Goal: Task Accomplishment & Management: Complete application form

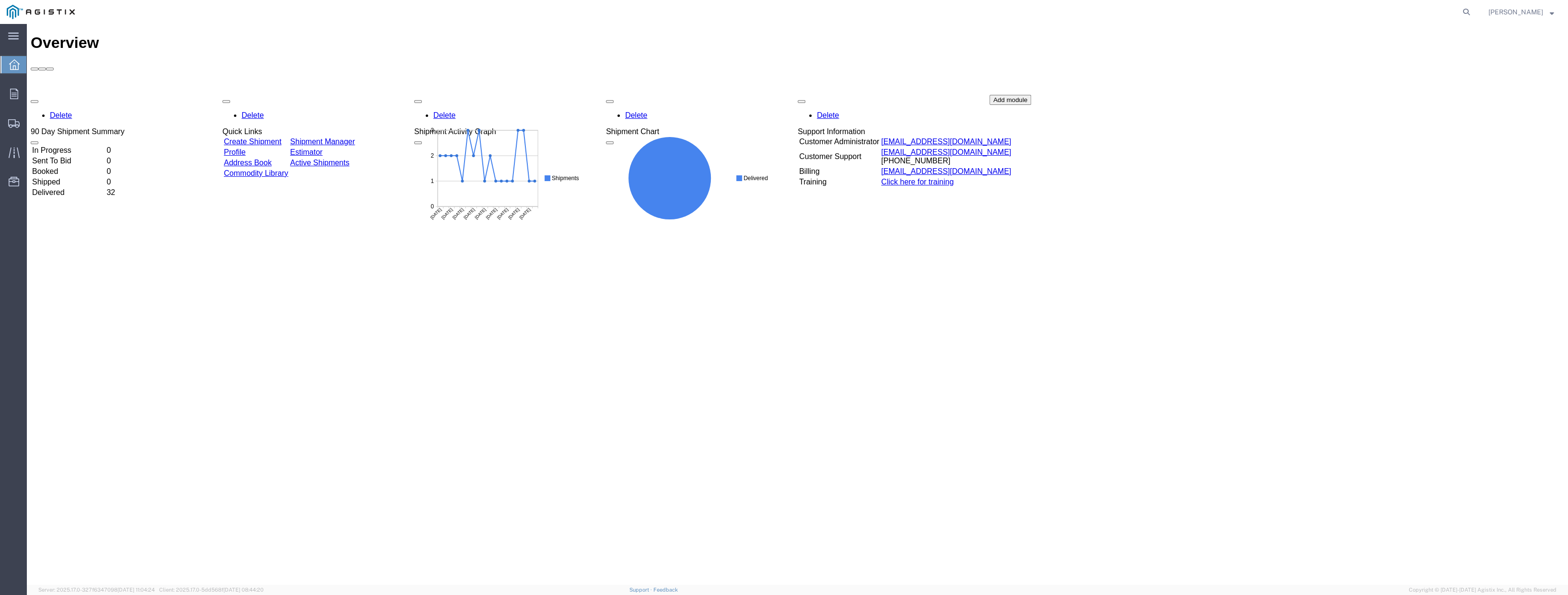
click at [274, 137] on link "Create Shipment" at bounding box center [252, 141] width 58 height 8
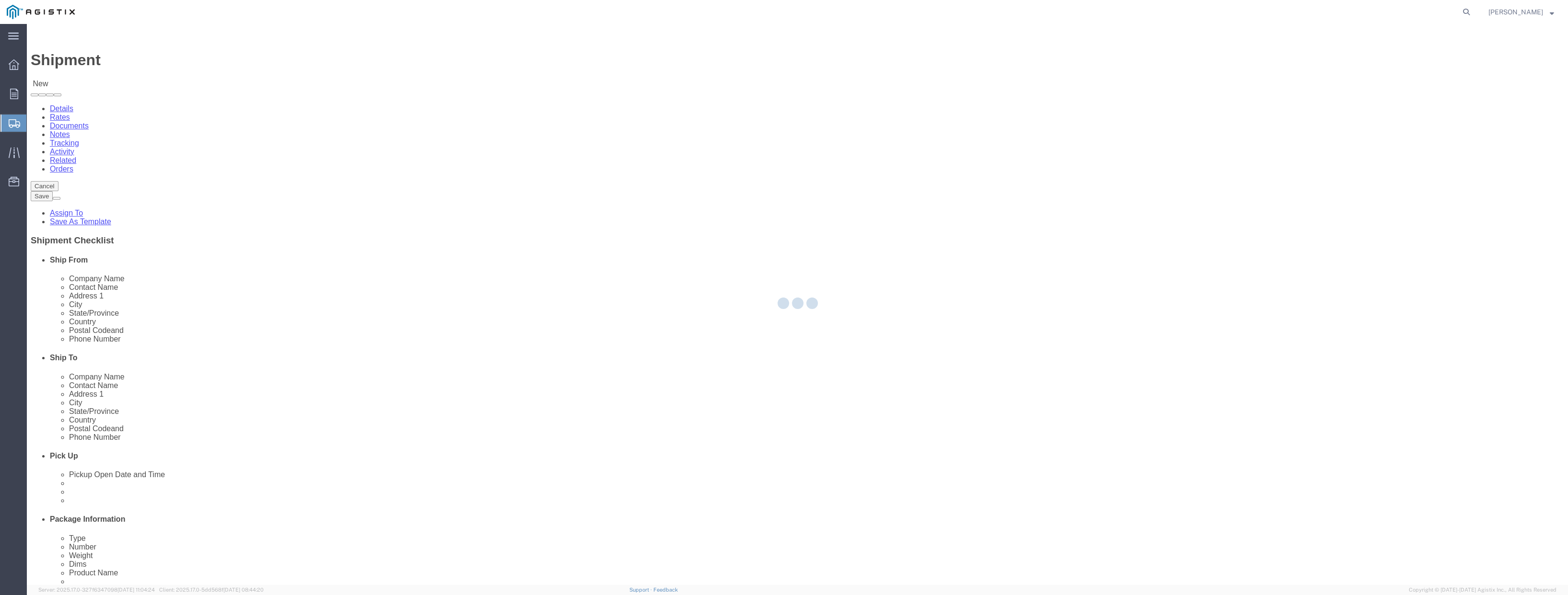
select select
click select "Select PG&E [PERSON_NAME] Engineering Corp"
select select "9596"
click select "Select PG&E [PERSON_NAME] Engineering Corp"
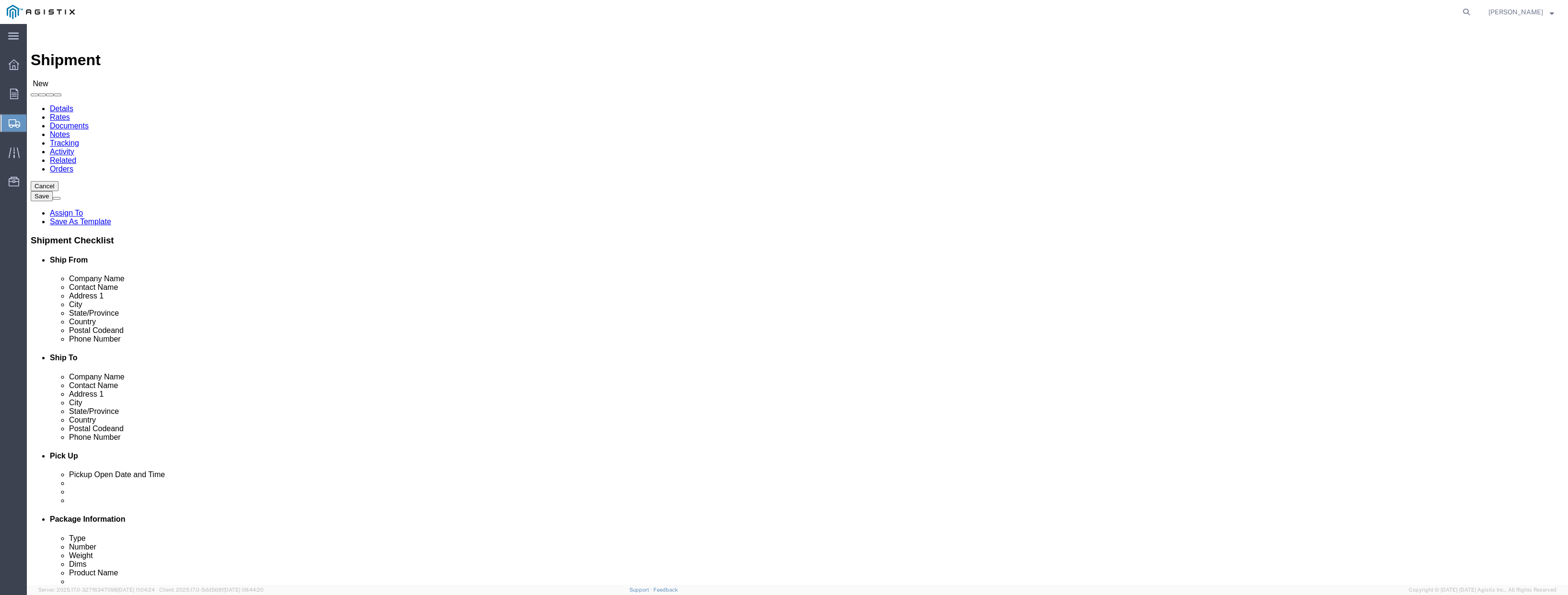
select select "PURCHORD"
select select
click select "Select All Others [GEOGRAPHIC_DATA] [GEOGRAPHIC_DATA] [GEOGRAPHIC_DATA] [GEOGRA…"
select select "19745"
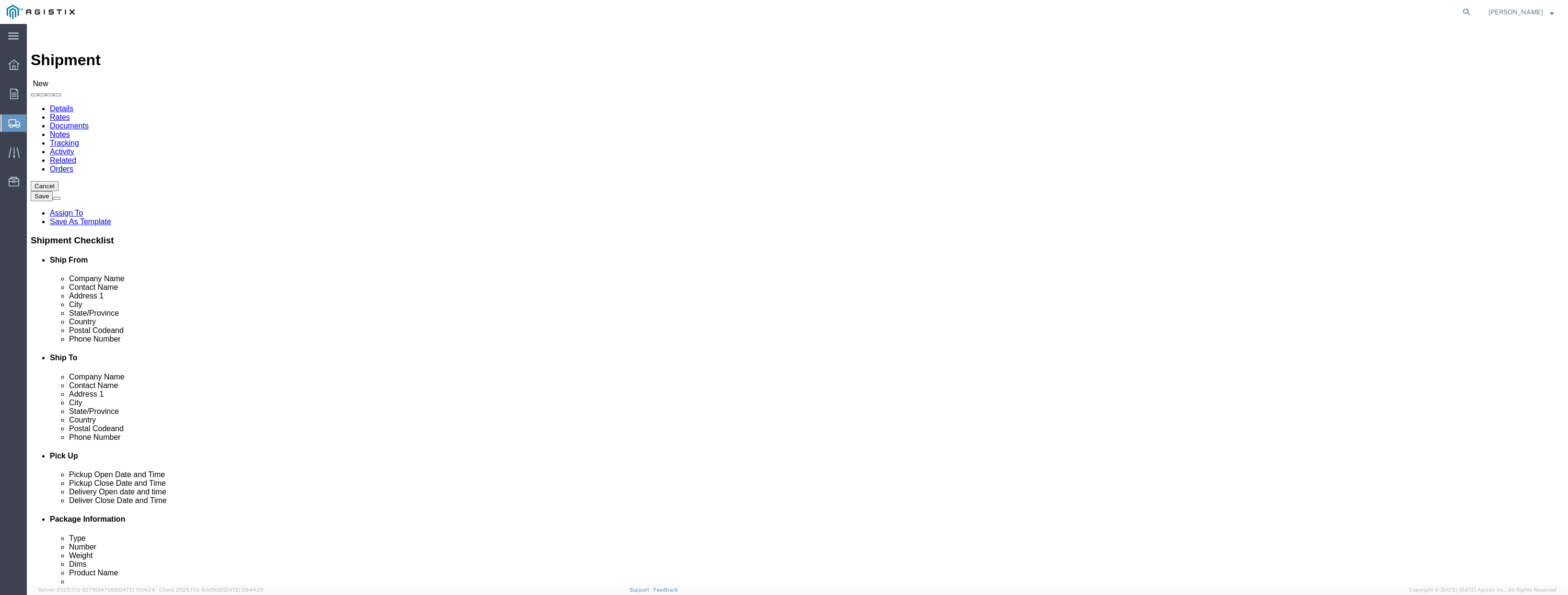
click select "Select All Others [GEOGRAPHIC_DATA] [GEOGRAPHIC_DATA] [GEOGRAPHIC_DATA] [GEOGRA…"
click span
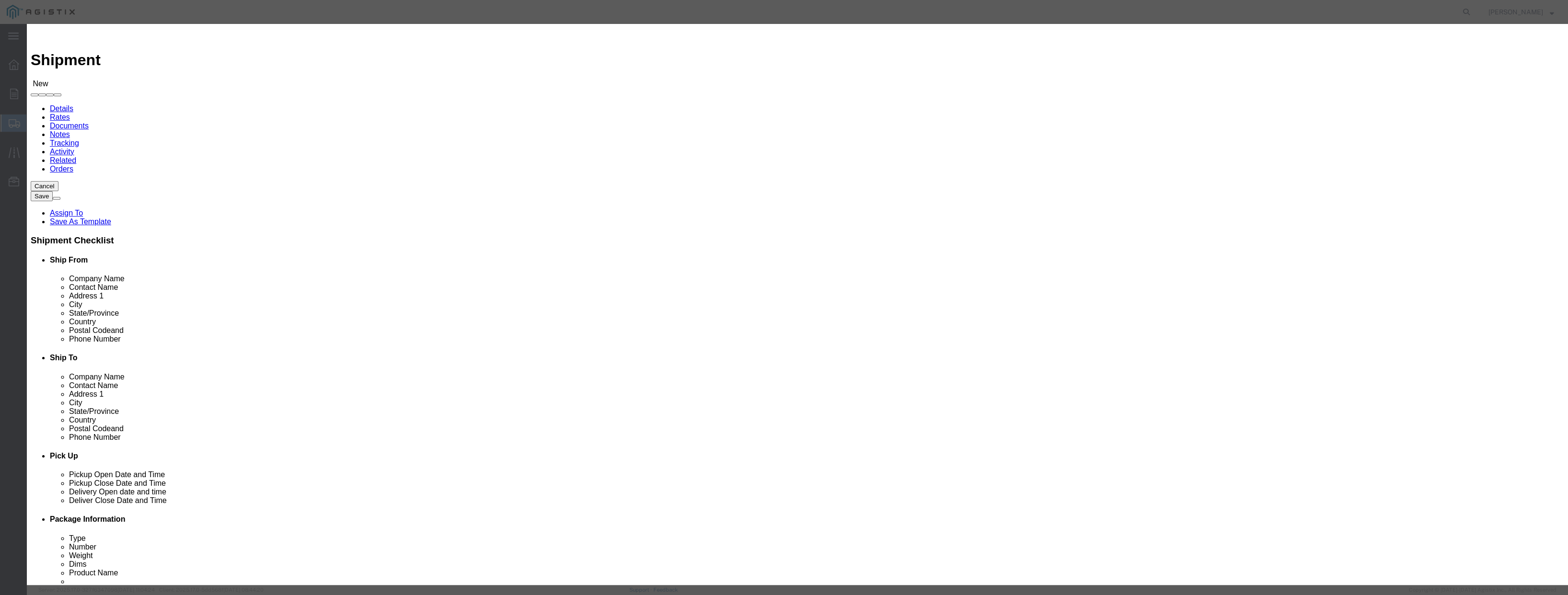
click select "All Company Location Other Personal Shared"
select select "PERSONAL"
click select "All Company Location Other Personal Shared"
click button "Select"
select select
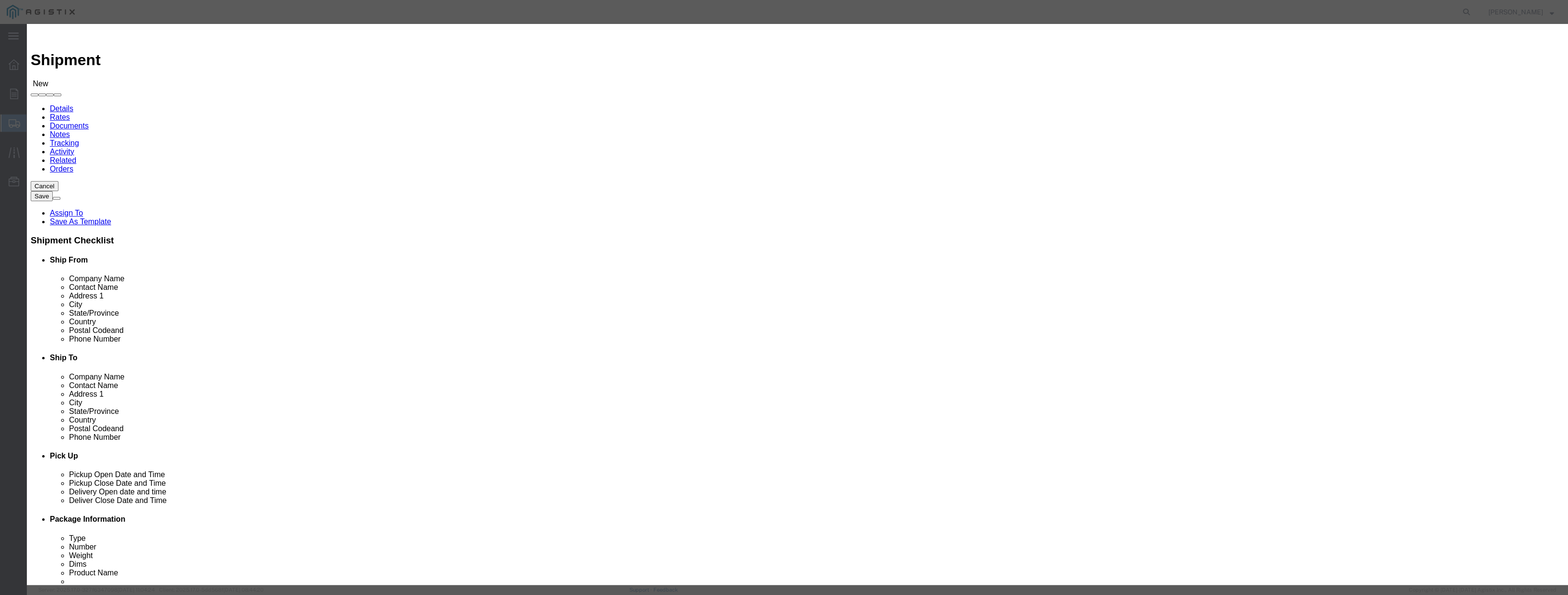
type input "PACIFIC GAS & ELECTRIC"
type input "[PERSON_NAME]"
type input "[STREET_ADDRESS]"
type input "[GEOGRAPHIC_DATA]"
type input "93760"
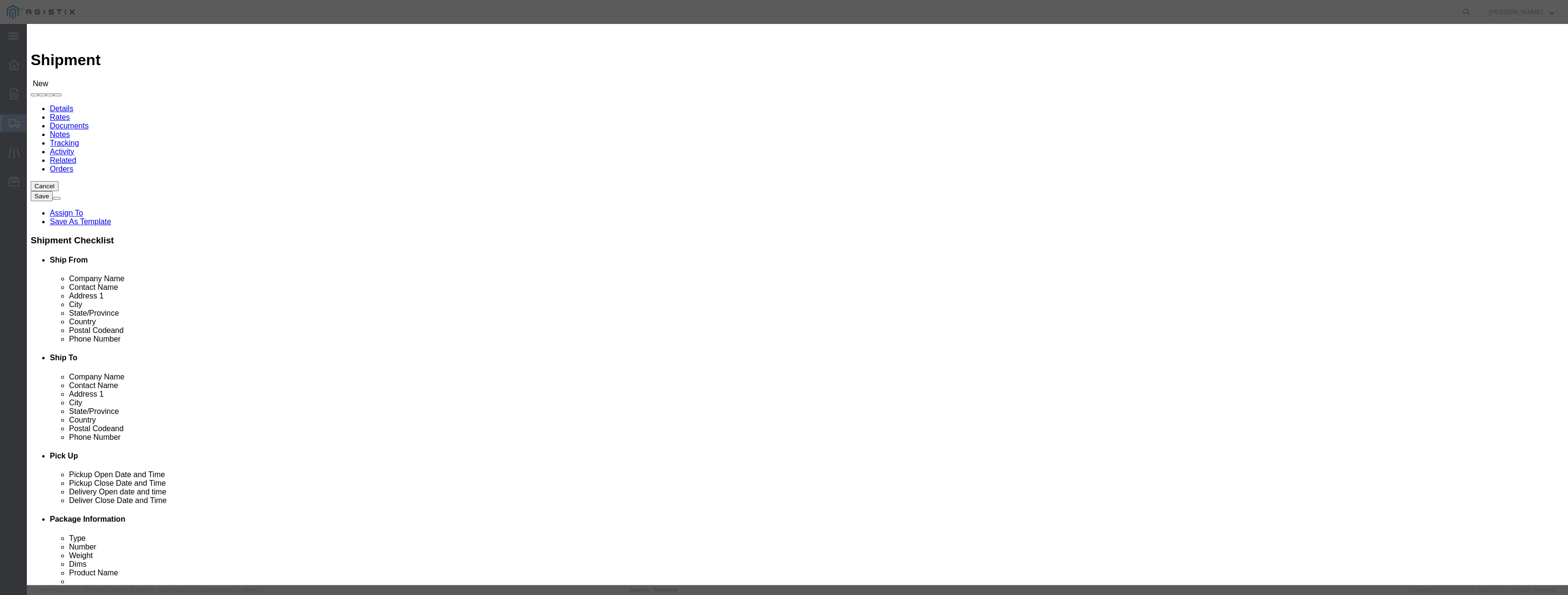
type input "[PHONE_NUMBER]"
type input "[EMAIL_ADDRESS][PERSON_NAME][DOMAIN_NAME]"
checkbox input "true"
select select "CA"
click button "Select"
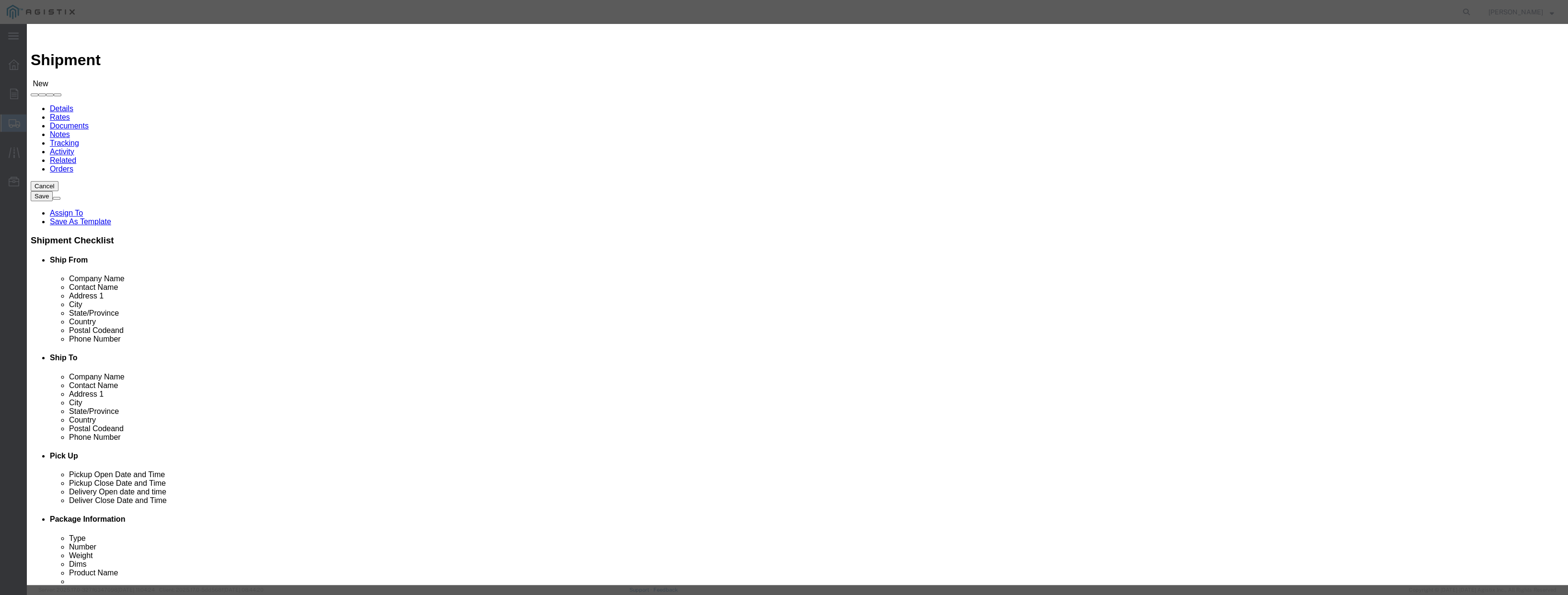
select select
type input "[PERSON_NAME] Engineering"
type input "[PERSON_NAME]"
type input "[STREET_ADDRESS]"
type input "Livermore"
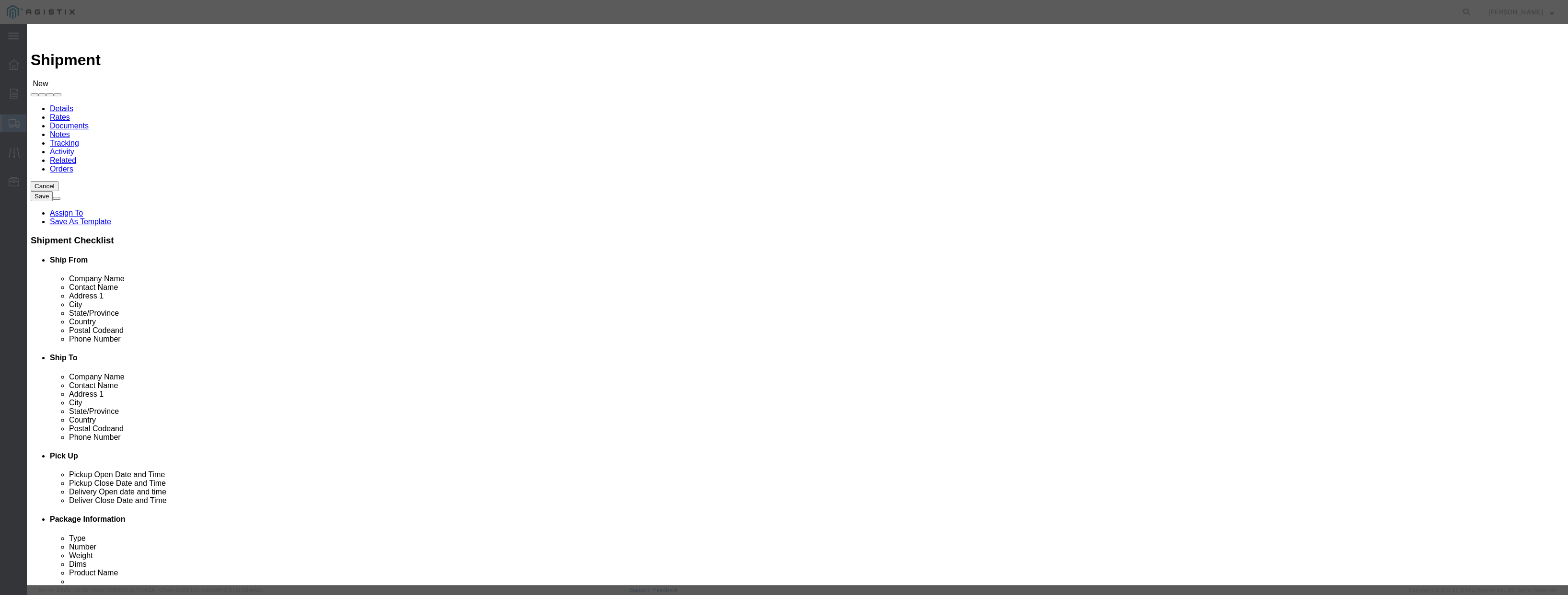
type input "94550"
select select "CA"
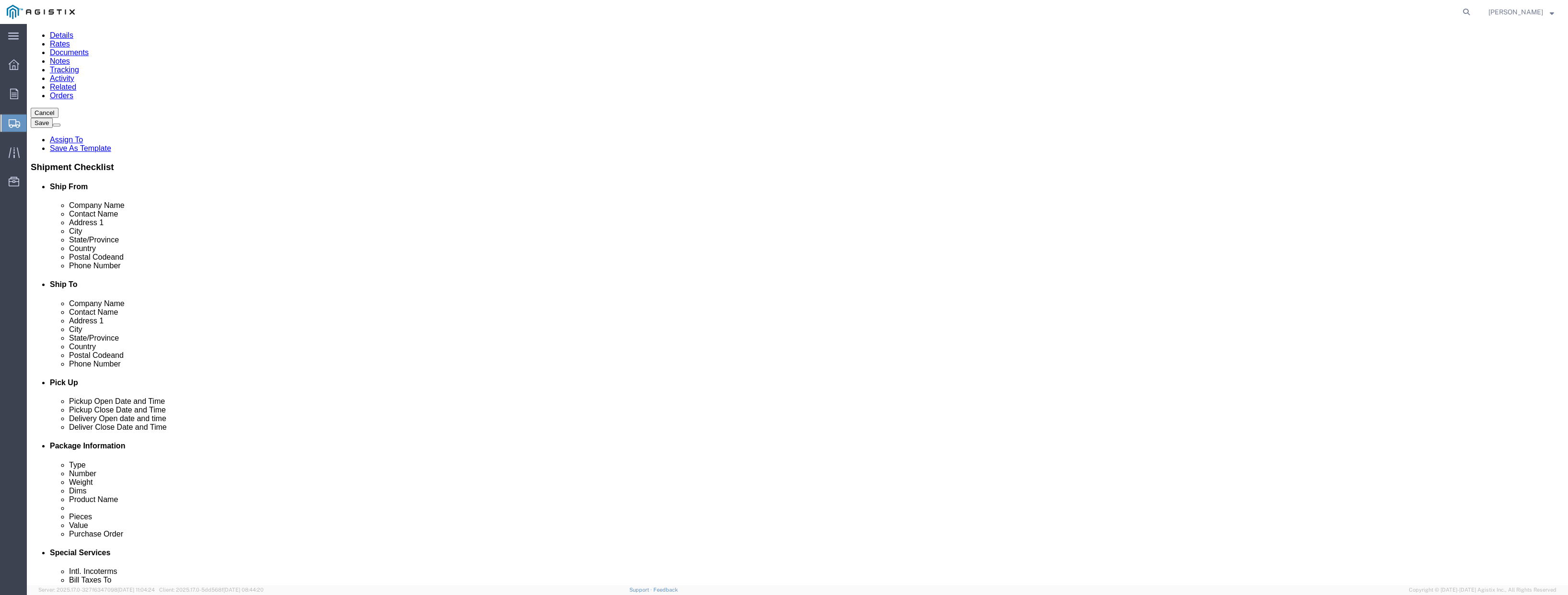
scroll to position [95, 0]
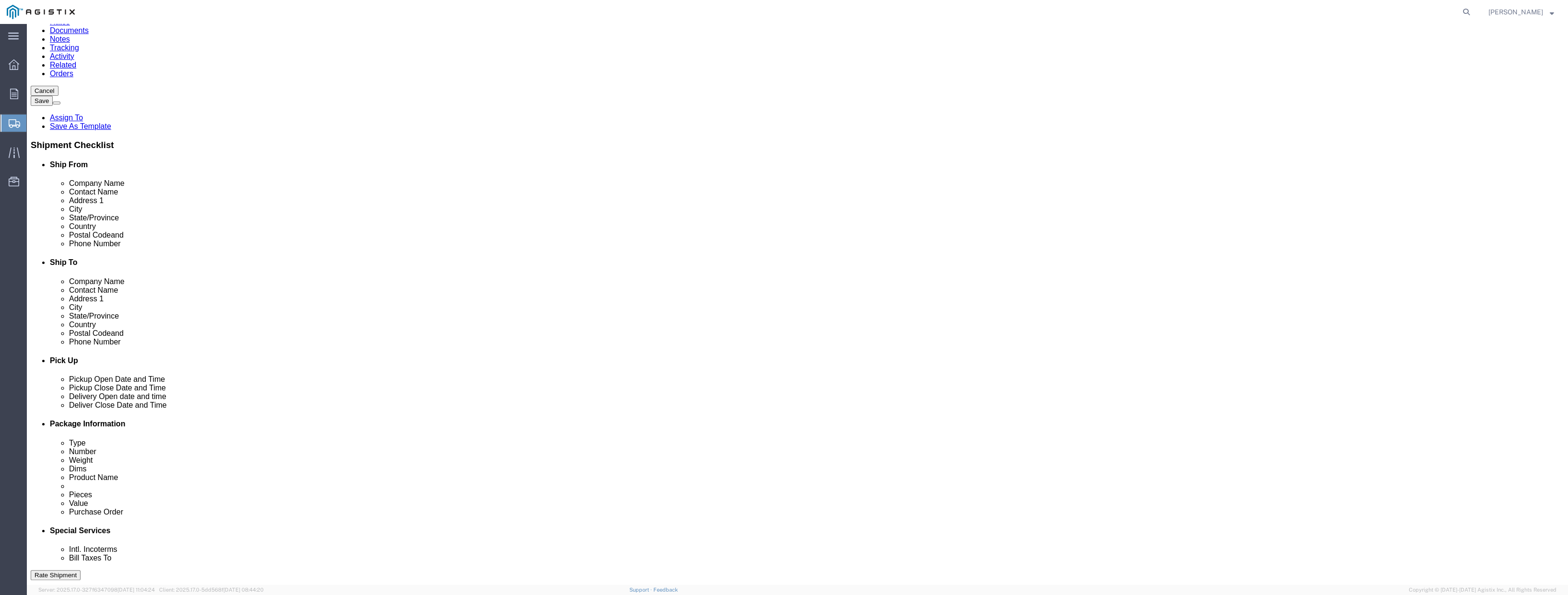
click input "text"
type input "4153615594"
click input "text"
type input "[EMAIL_ADDRESS][PERSON_NAME][DOMAIN_NAME]"
click input "checkbox"
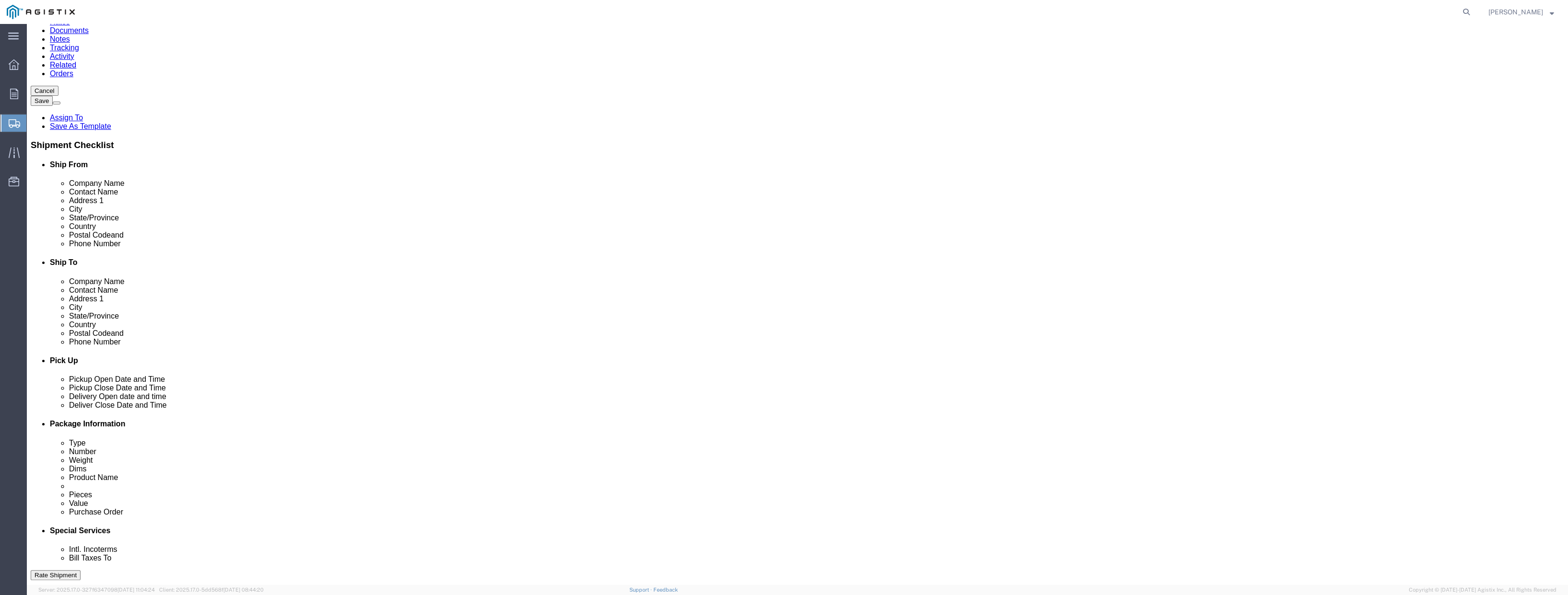
click input "checkbox"
checkbox input "true"
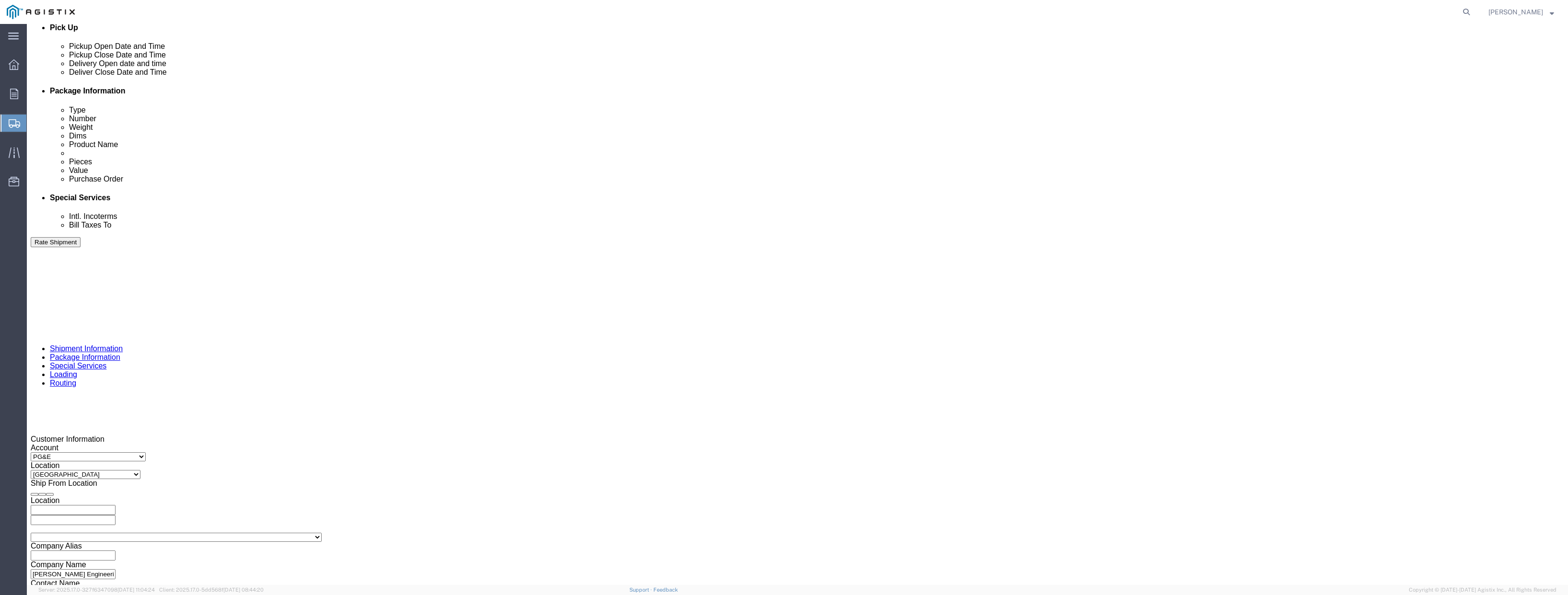
scroll to position [431, 0]
click div "[DATE] 1:00 PM"
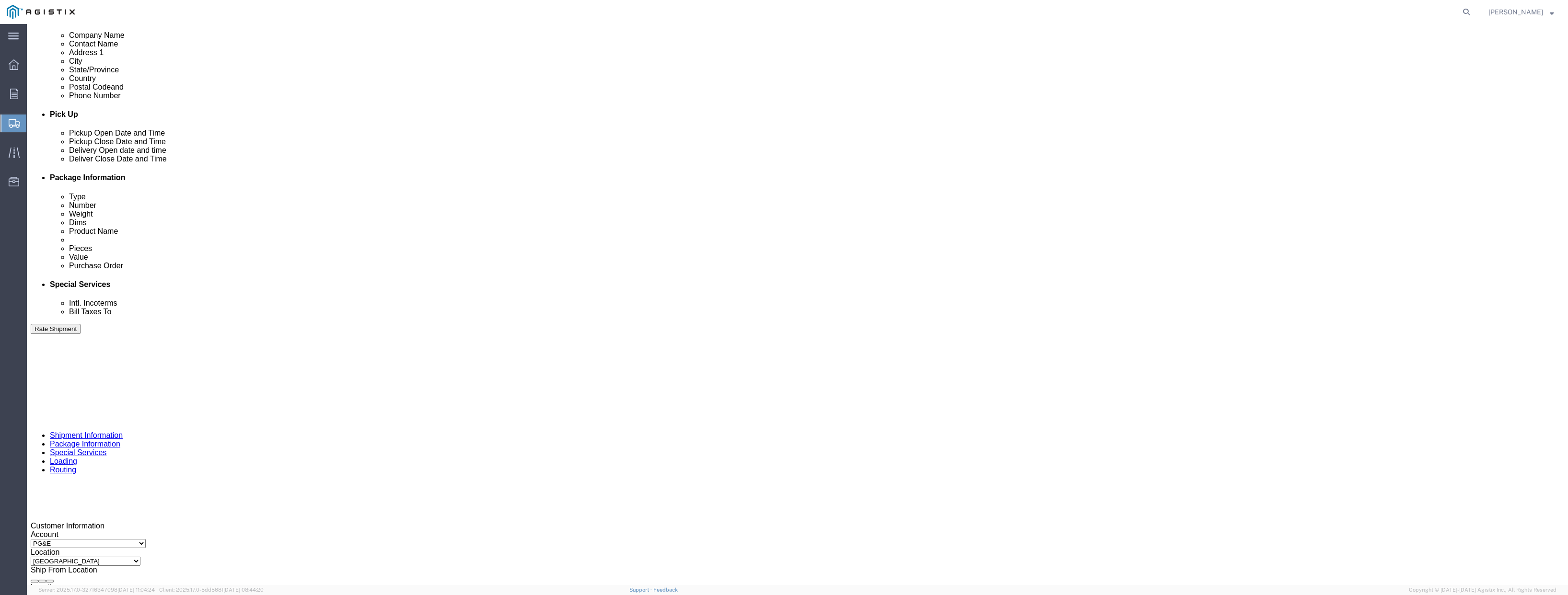
scroll to position [287, 0]
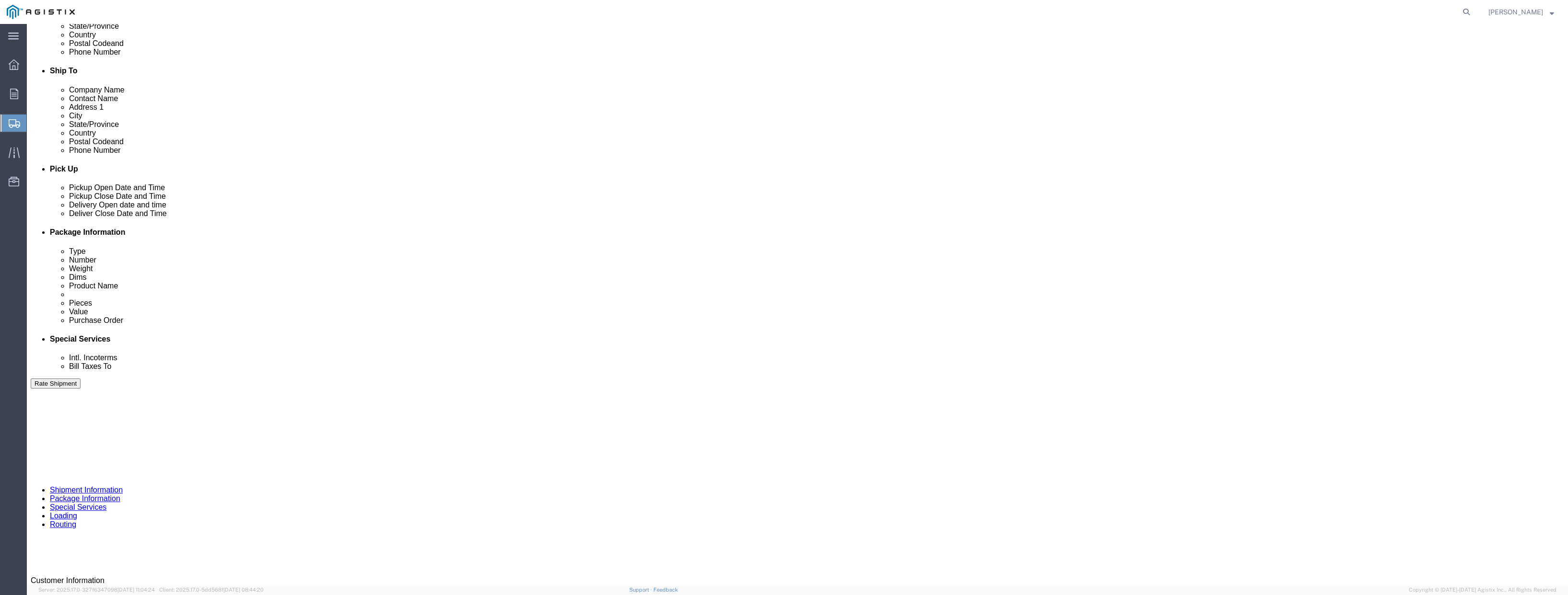
click button "Add Stop"
select select "PURCHORD"
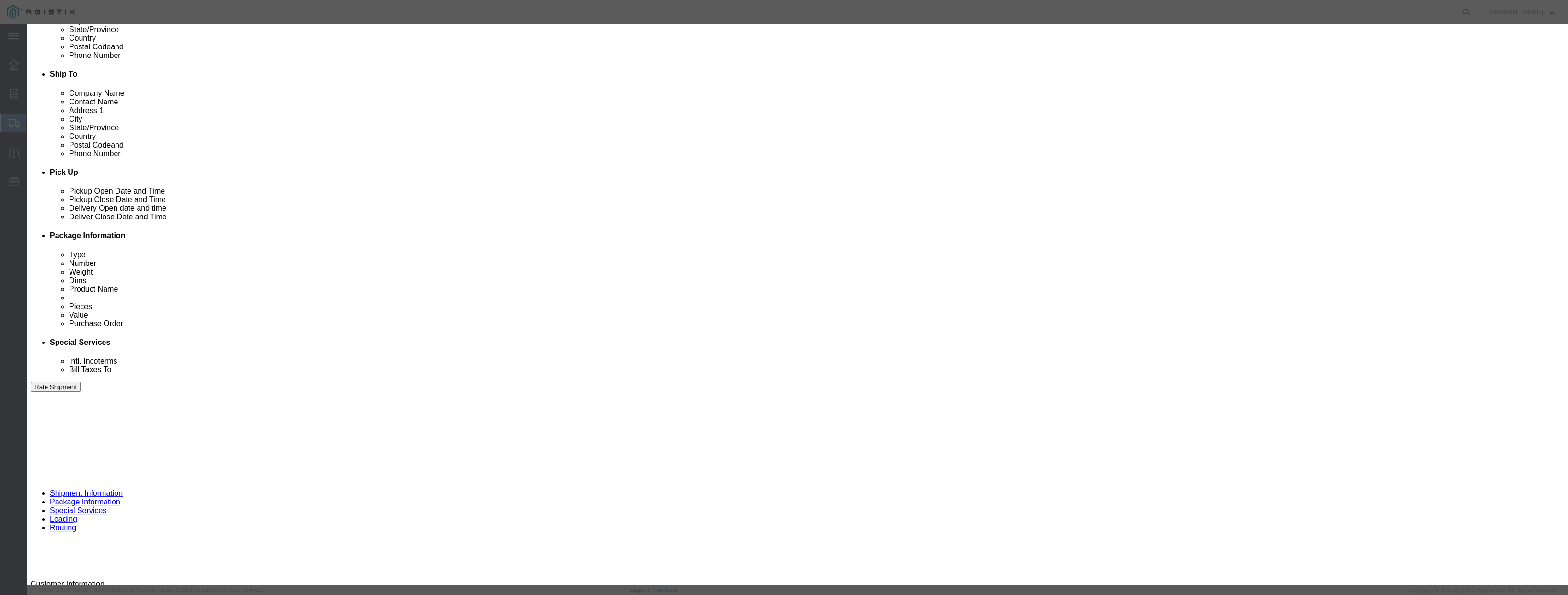
click input "Delivery"
radio input "true"
select select "19740"
type input "PG&E"
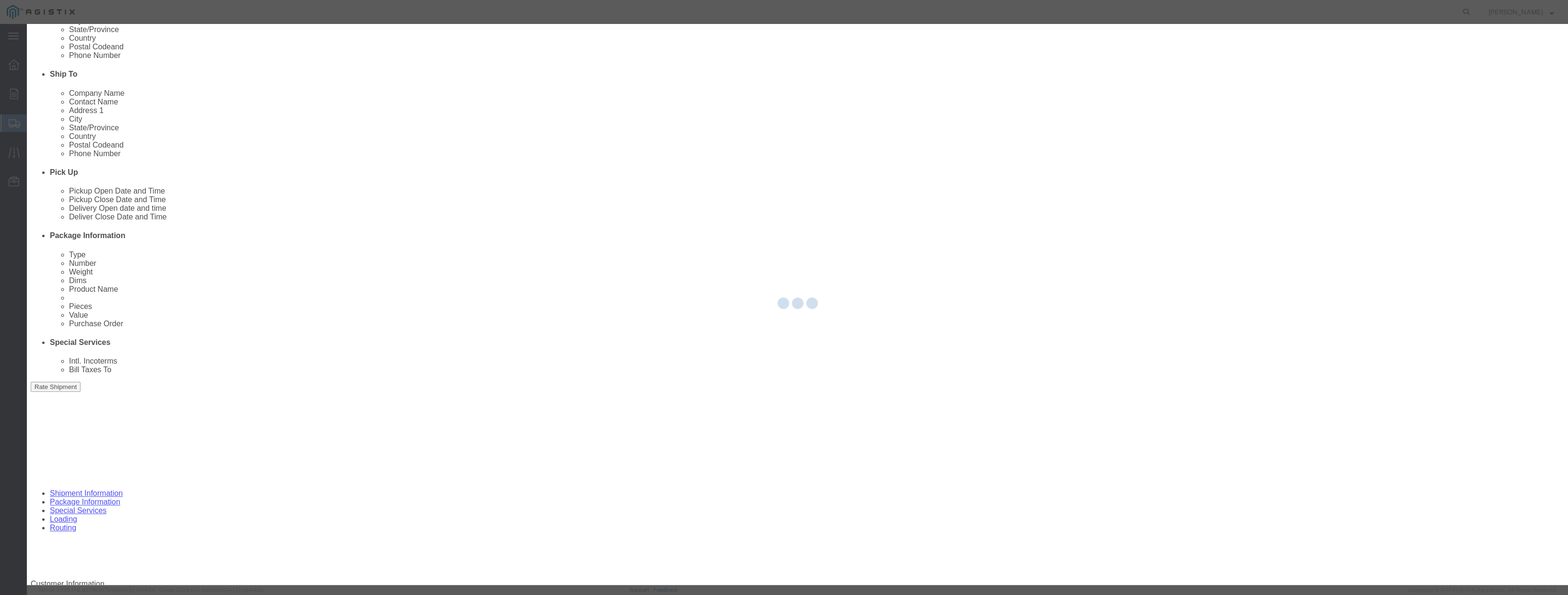
type input "[STREET_ADDRESS][PERSON_NAME]"
type input "Fremont"
type input "94538"
select select "CA"
click input "text"
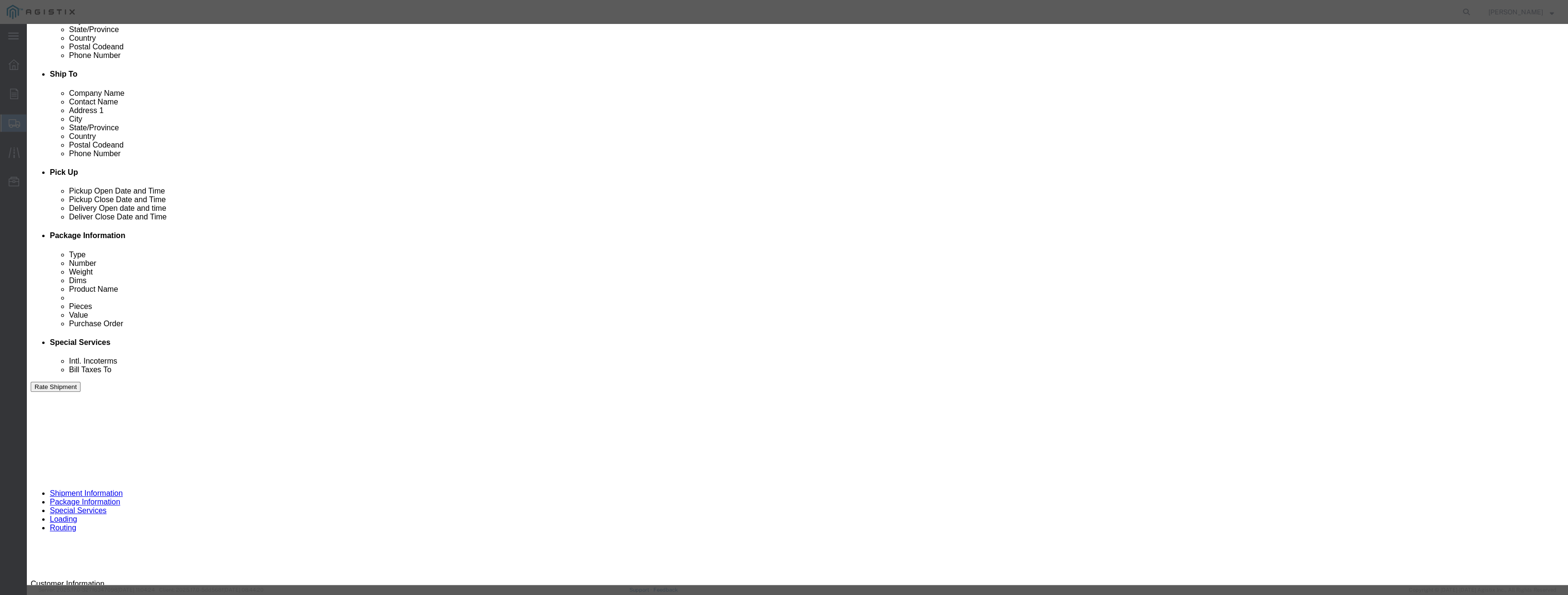
paste input "[PHONE_NUMBER]"
type input "[PHONE_NUMBER]"
click div
click input "3:00 PM"
click input "9:00 PM"
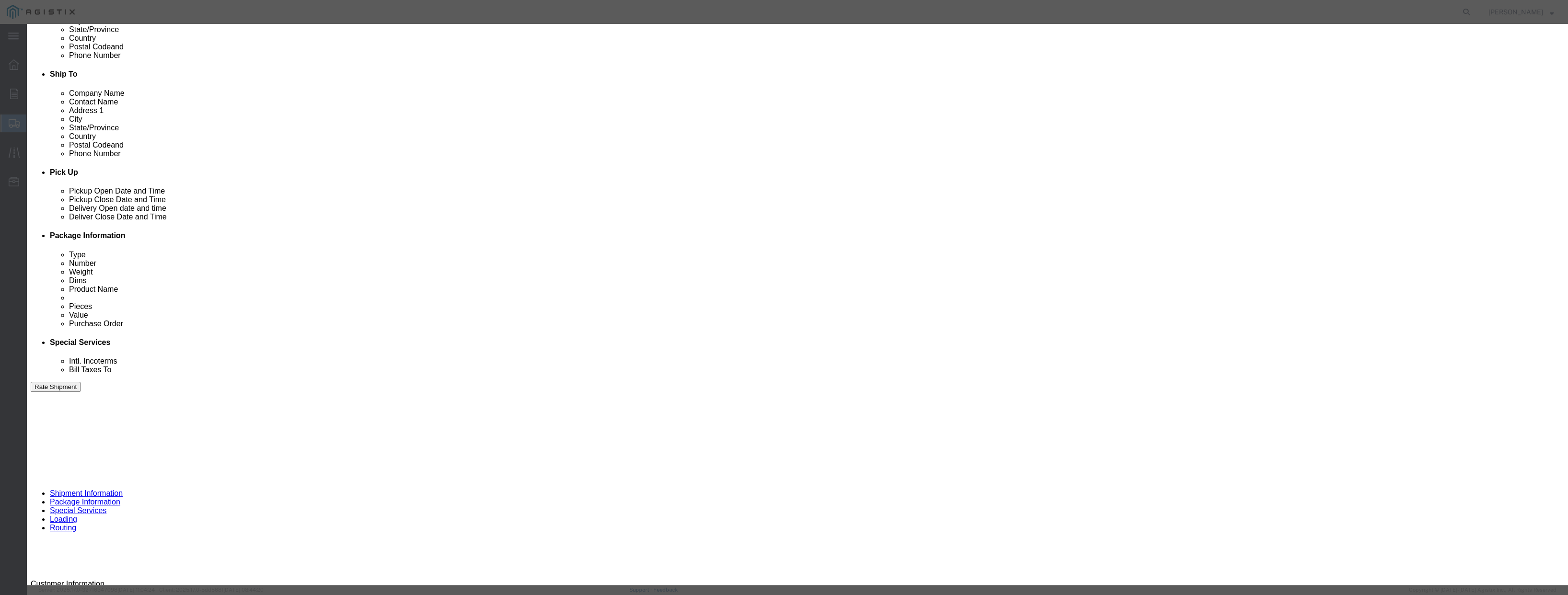
type input "9:00 AM"
click button "Apply"
click div
click input "2:00 AM"
type input "2"
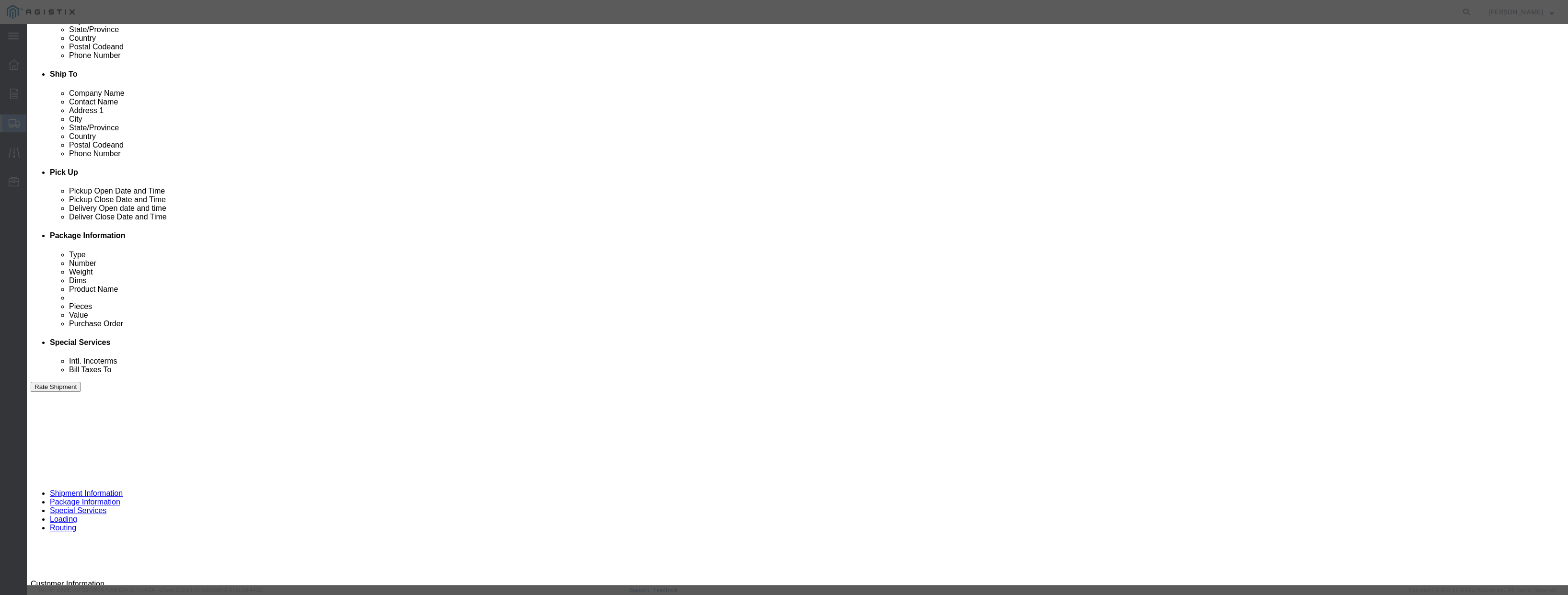
type input "1000am"
click button "Apply"
click button "Save"
click input "Contact Name : This field is required."
drag, startPoint x: 755, startPoint y: 133, endPoint x: 711, endPoint y: 131, distance: 44.0
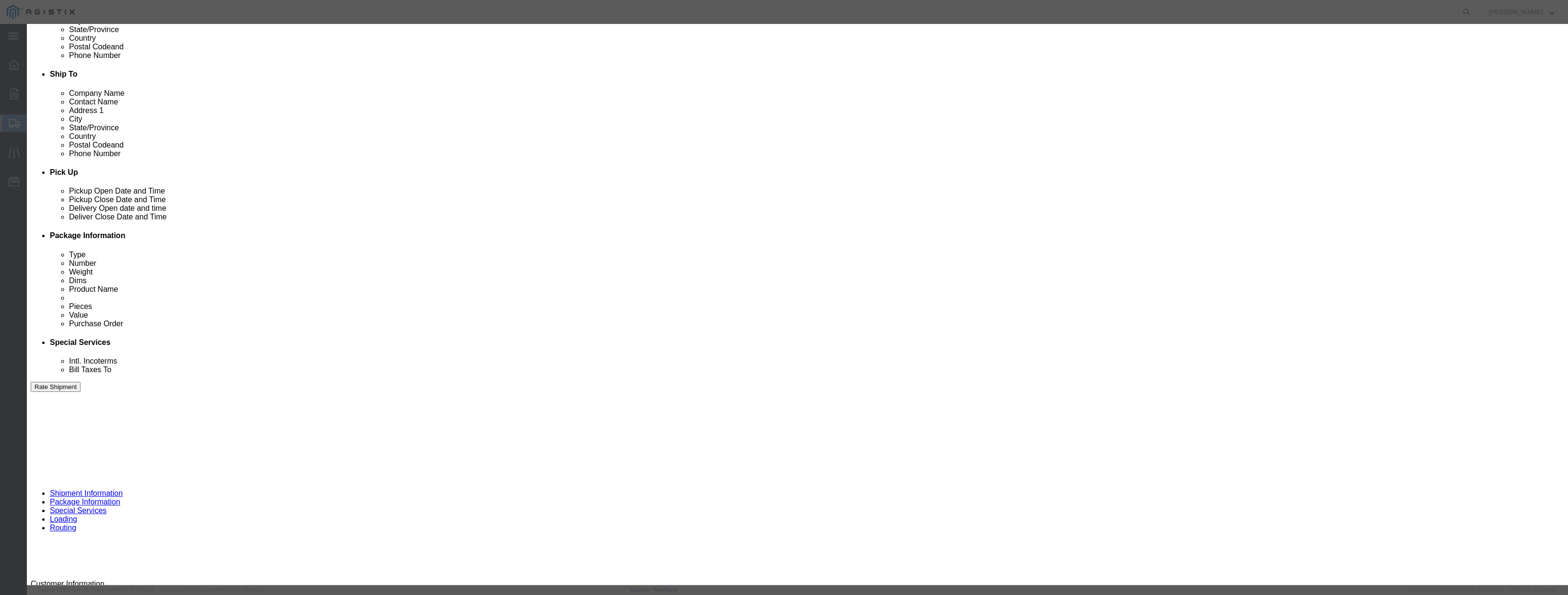
click div "Company Name PG&E"
click input "Contact Name : This field is required."
paste input "PG&E"
type input "PG&E"
click div
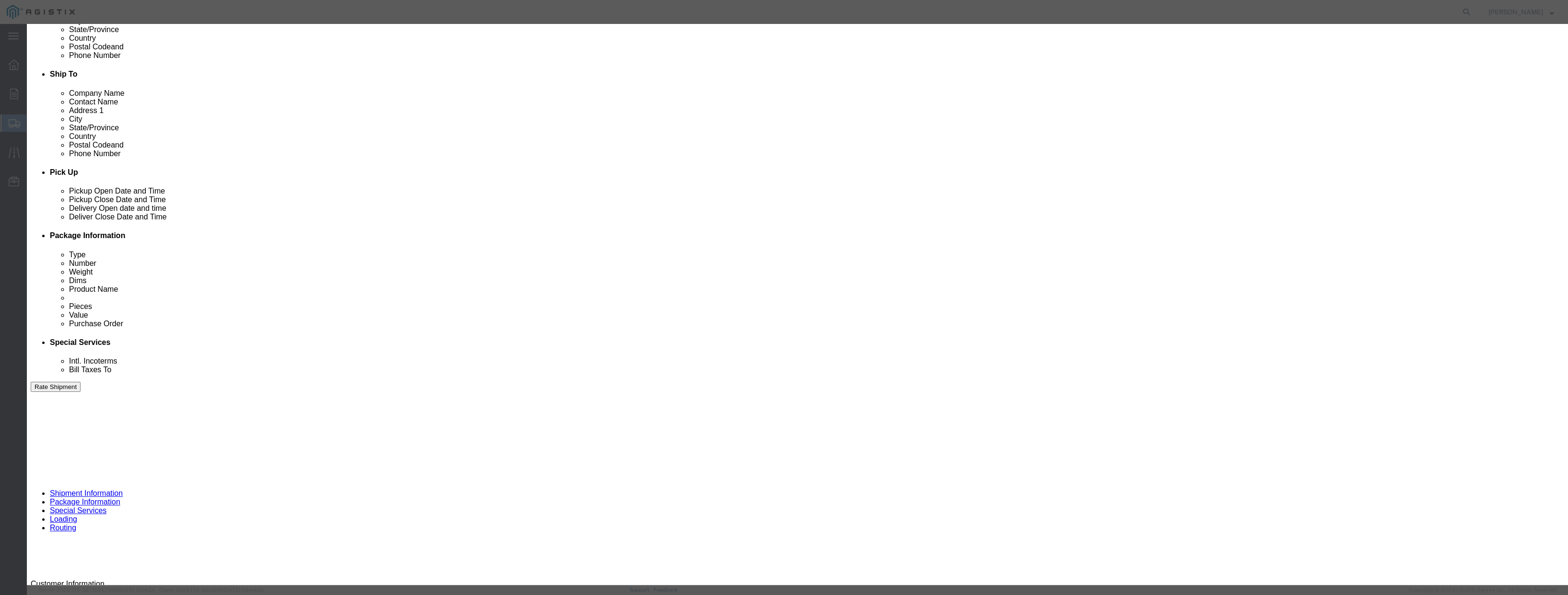
click button "Save"
select select "D"
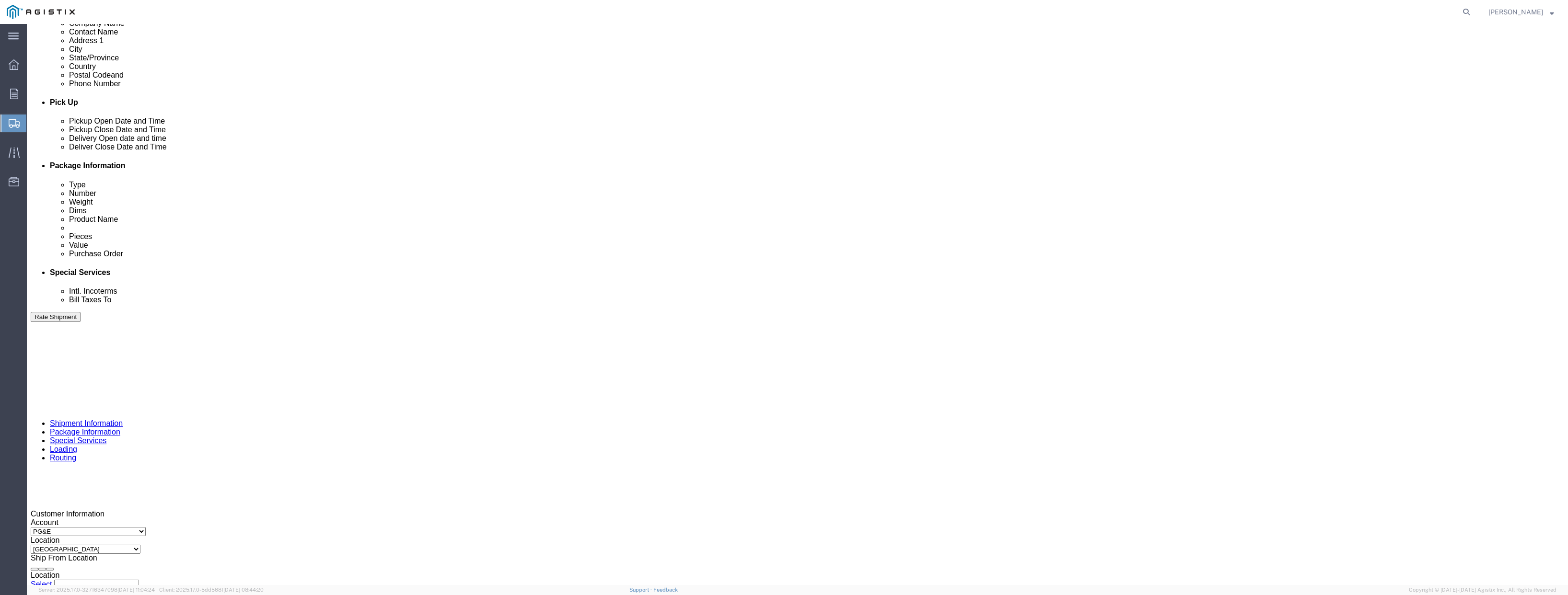
scroll to position [384, 0]
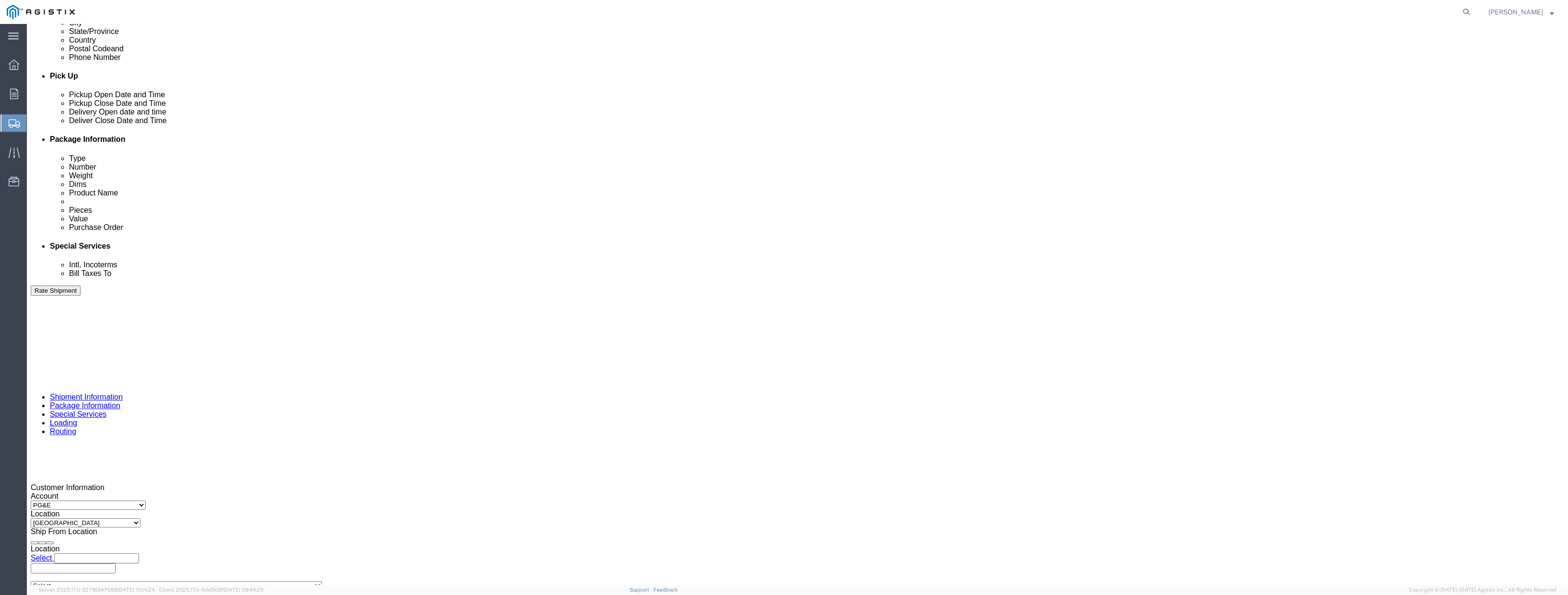
click div "[DATE] 1:00 PM"
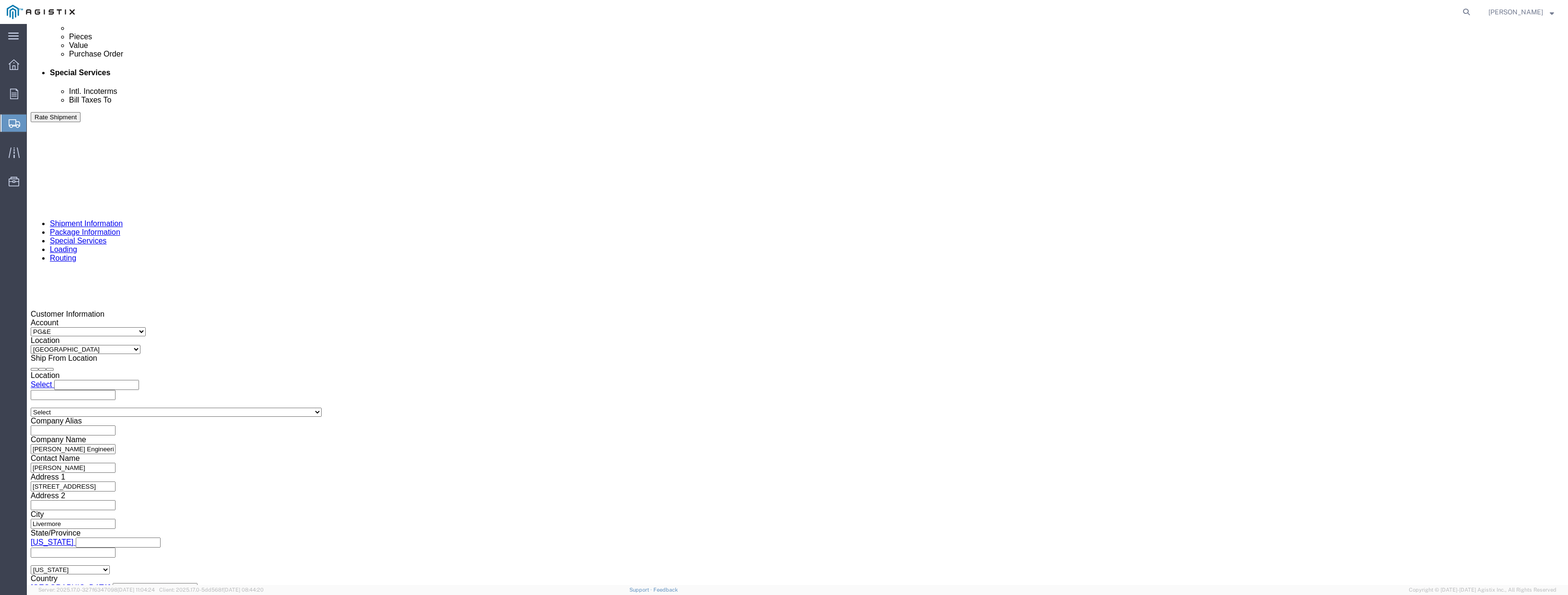
click input "9:00 PM"
type input "9:00 am"
click button "Apply"
click div "[DATE] 2:00 PM"
click input "10:00 PM"
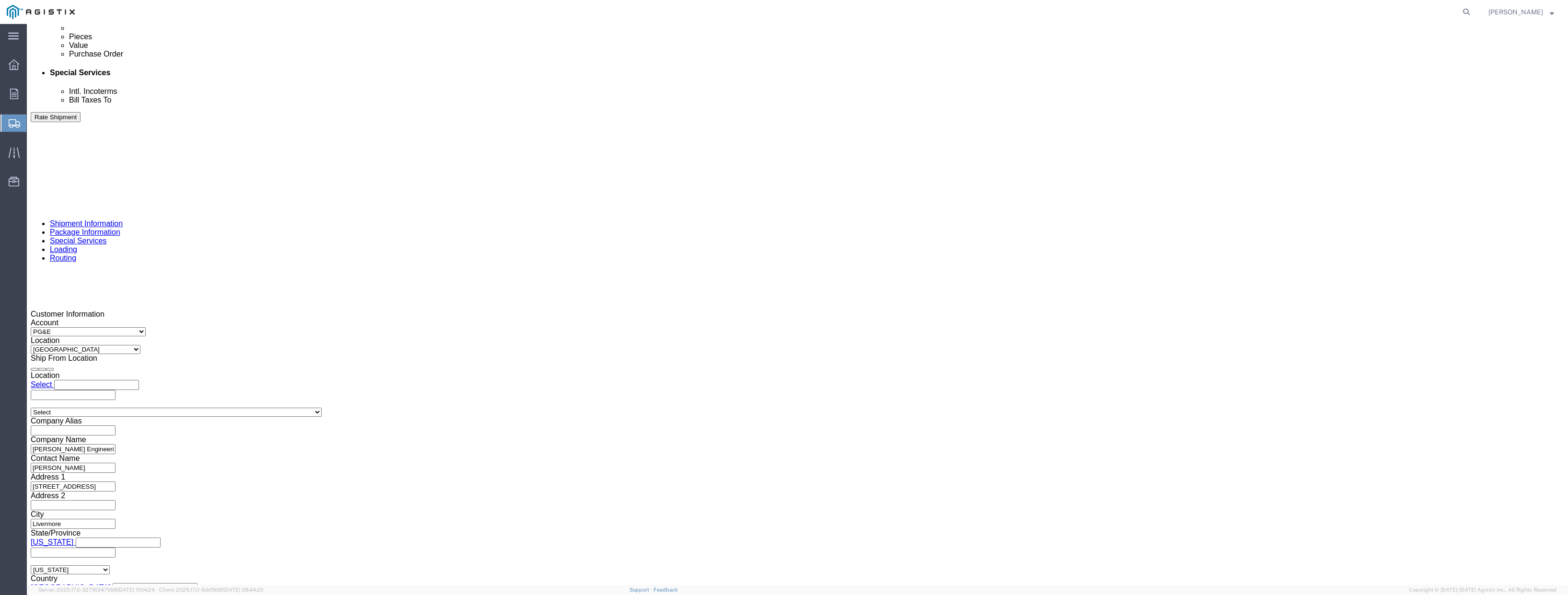
type input "10:00 AM"
click button "Apply"
click div
click div "[DATE] 9:00 AM"
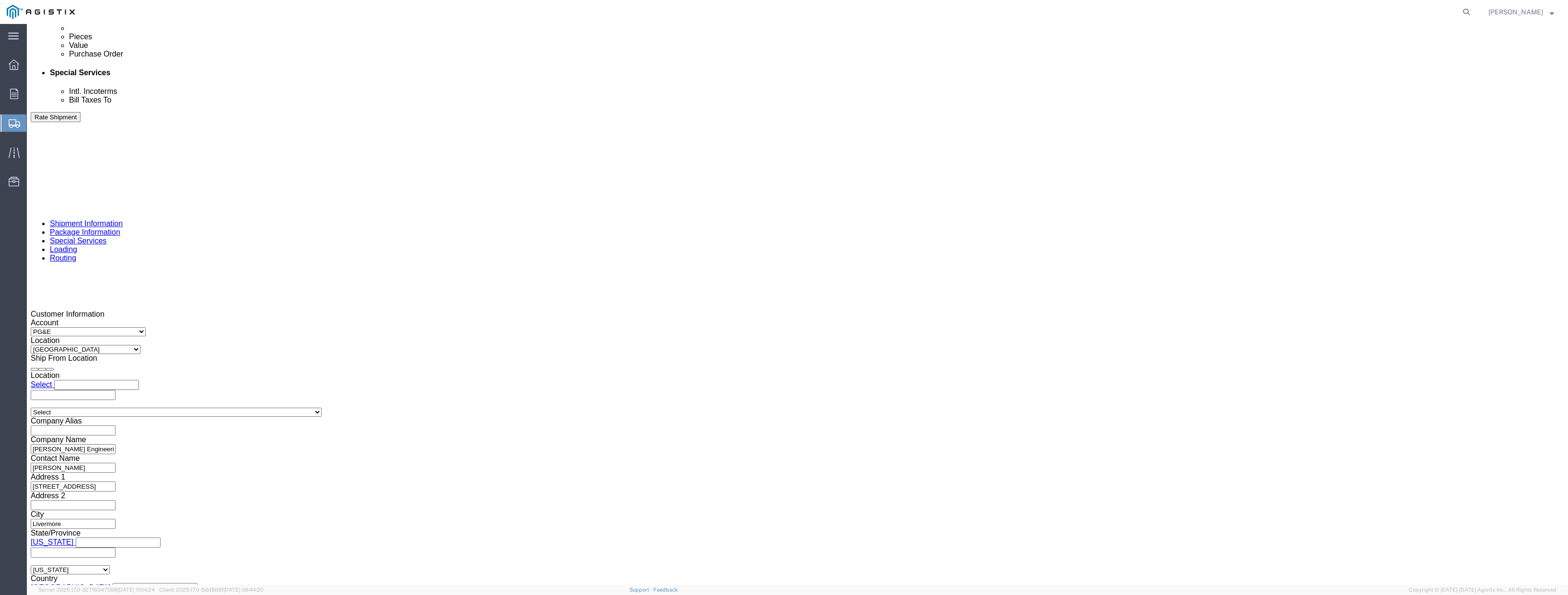
click button "Apply"
click div
click button "Apply"
click div
click button "Apply"
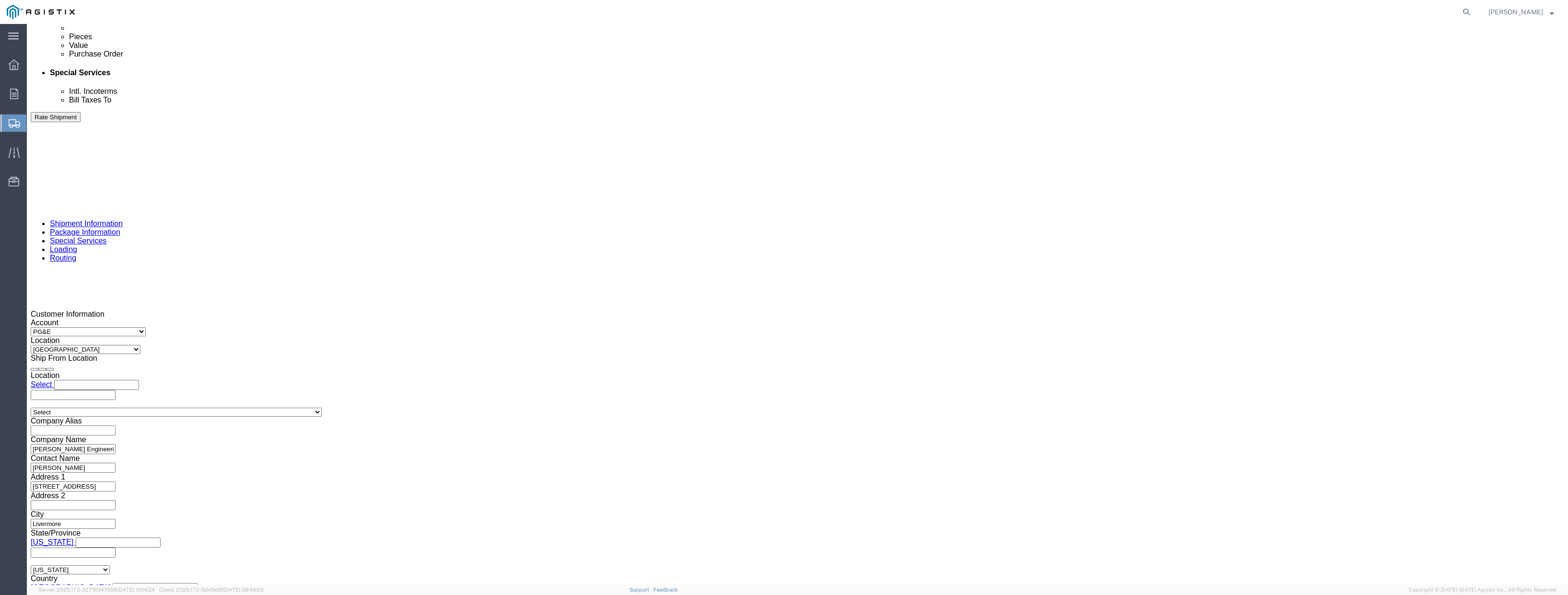
click input "text"
paste input "3501405680"
type input "3501405680"
click select "Select Account Type Activity ID Airline Appointment Number ASN Batch Request # …"
select select "PURCHORD"
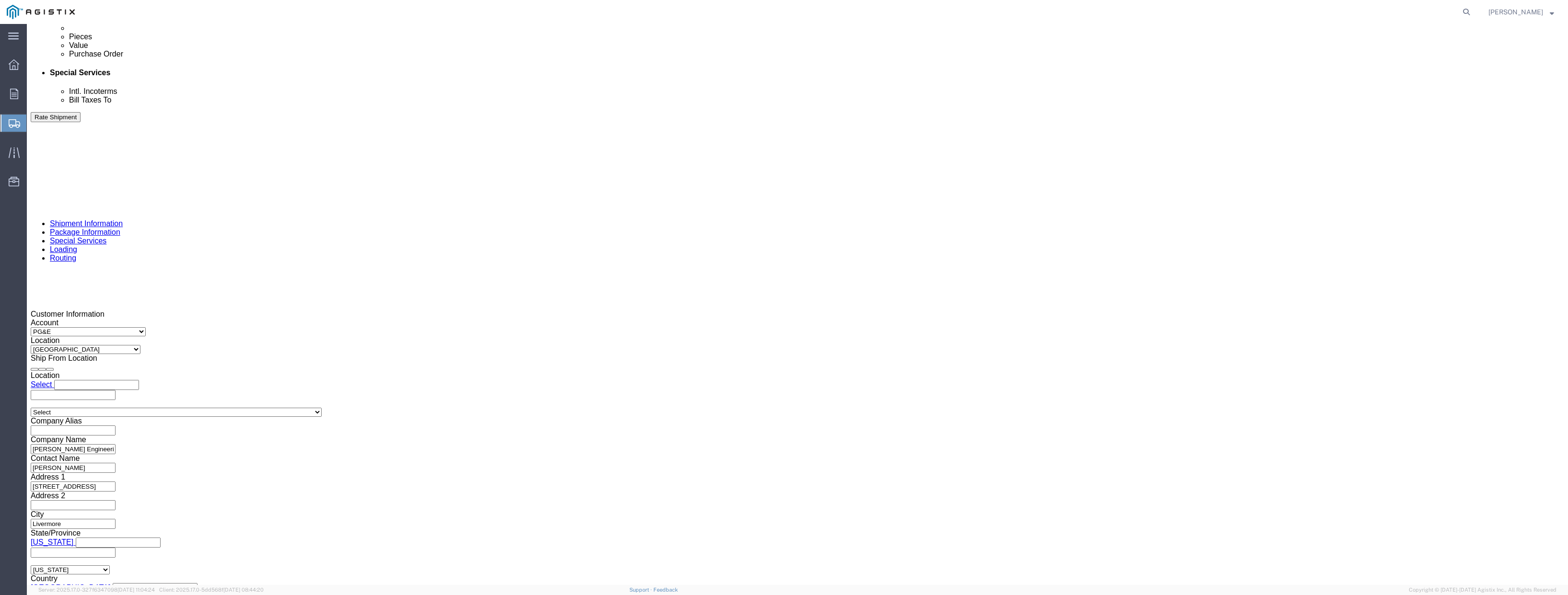
click select "Select Account Type Activity ID Airline Appointment Number ASN Batch Request # …"
click input "text"
paste input "3501405679"
type input "3501405679"
click button "Continue"
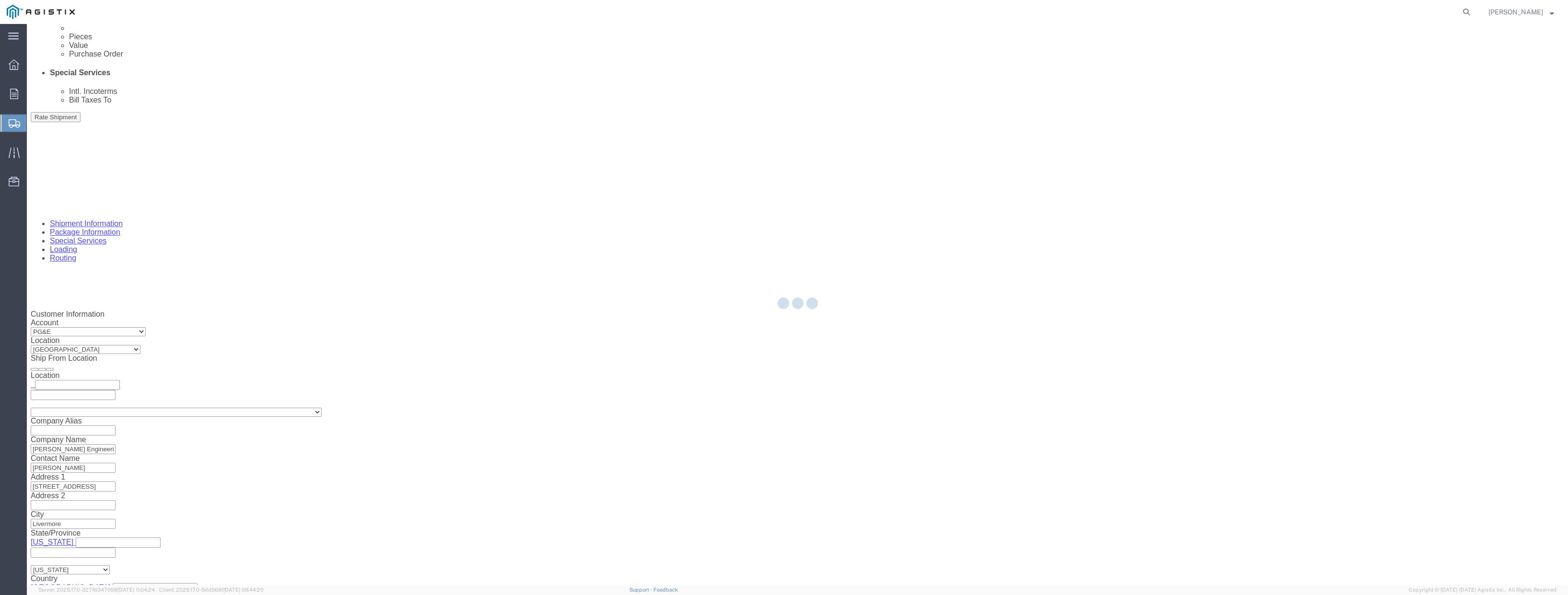
scroll to position [0, 0]
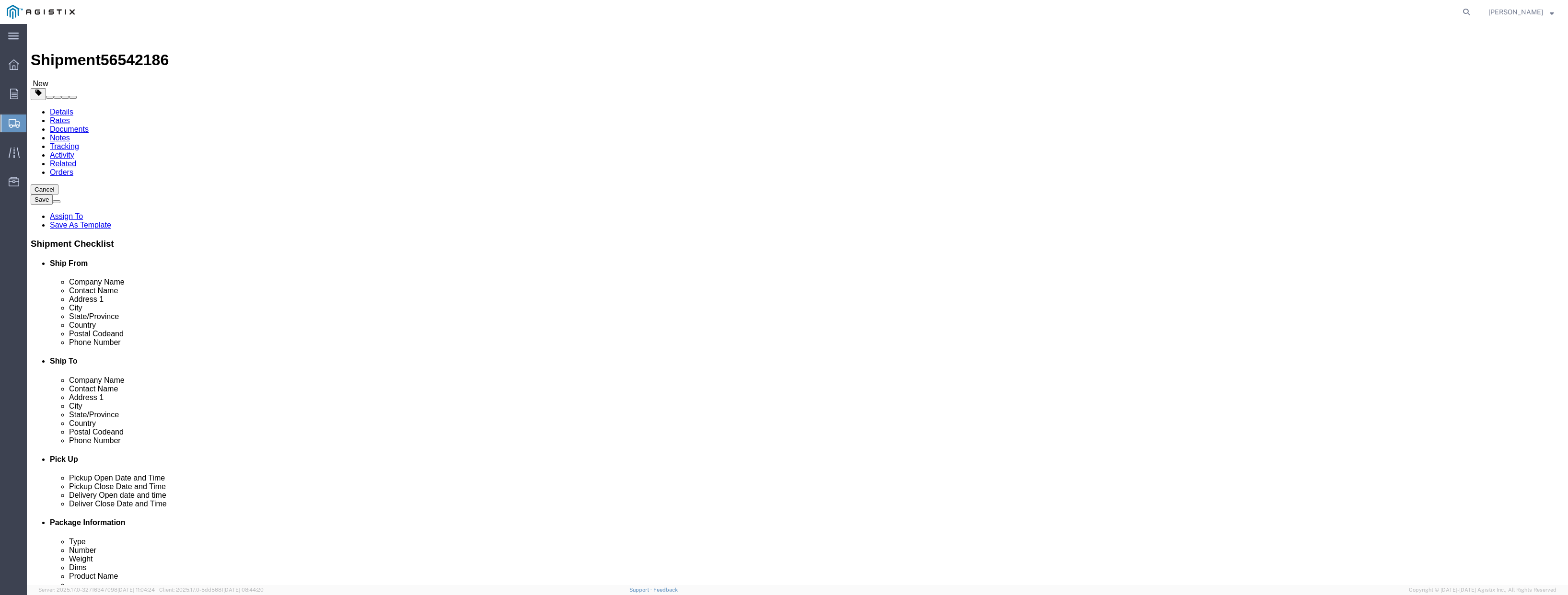
click select "Select Bulk Bundle(s) Cardboard Box(es) Carton(s) Crate(s) Drum(s) (Fiberboard)…"
select select "PSNS"
click select "Select Bulk Bundle(s) Cardboard Box(es) Carton(s) Crate(s) Drum(s) (Fiberboard)…"
click input "text"
type input "48"
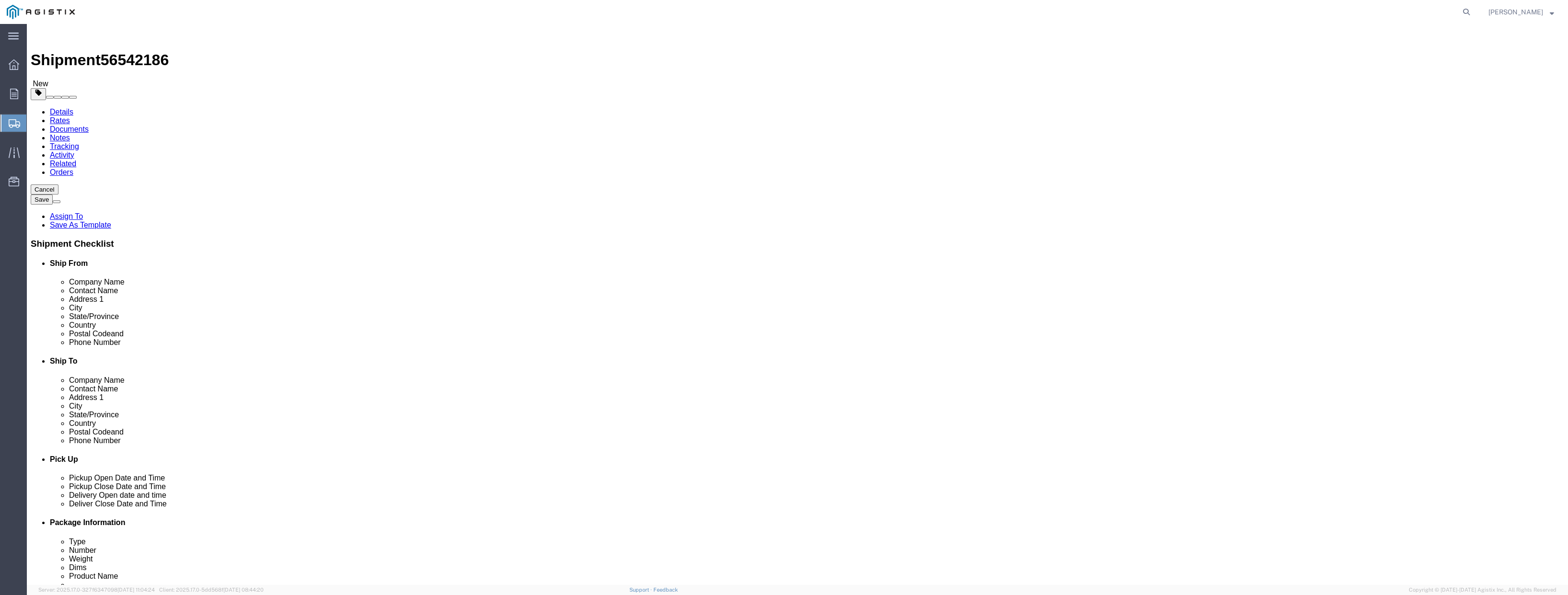
type input "40"
type input "54"
drag, startPoint x: 250, startPoint y: 205, endPoint x: 213, endPoint y: 200, distance: 37.3
click div "Number 1"
type input "10"
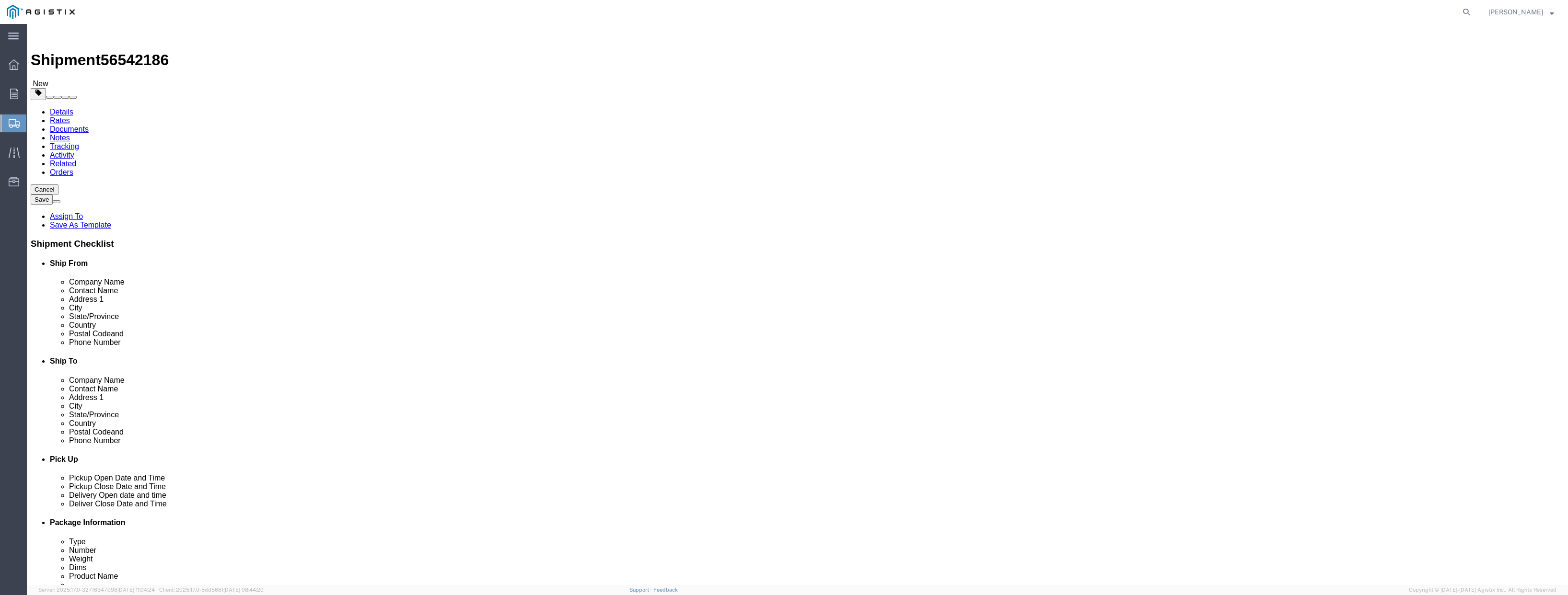
drag, startPoint x: 257, startPoint y: 240, endPoint x: 224, endPoint y: 244, distance: 33.2
click div "Weight 0.00 Select kgs lbs Ship. t°"
type input "1750"
click link "Add Content"
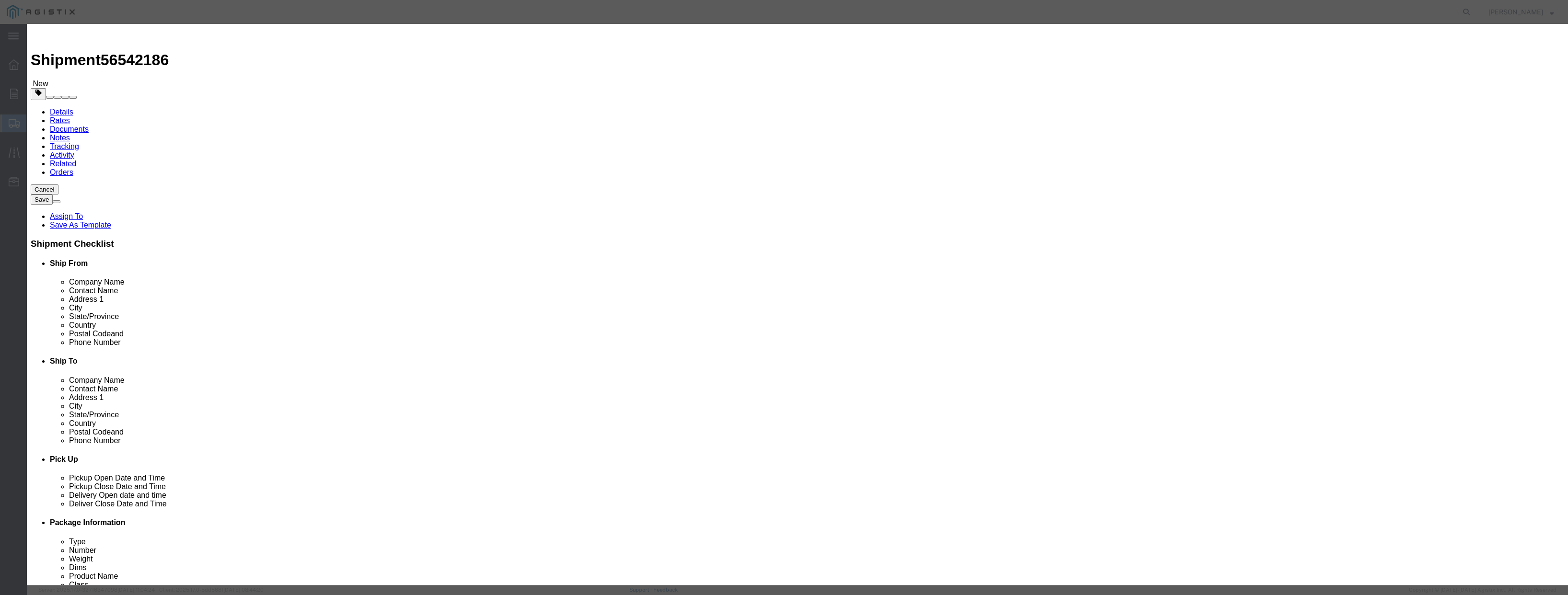
drag, startPoint x: 617, startPoint y: 93, endPoint x: 600, endPoint y: 94, distance: 17.0
click div "0"
type input "10"
click input "text"
type input "220000"
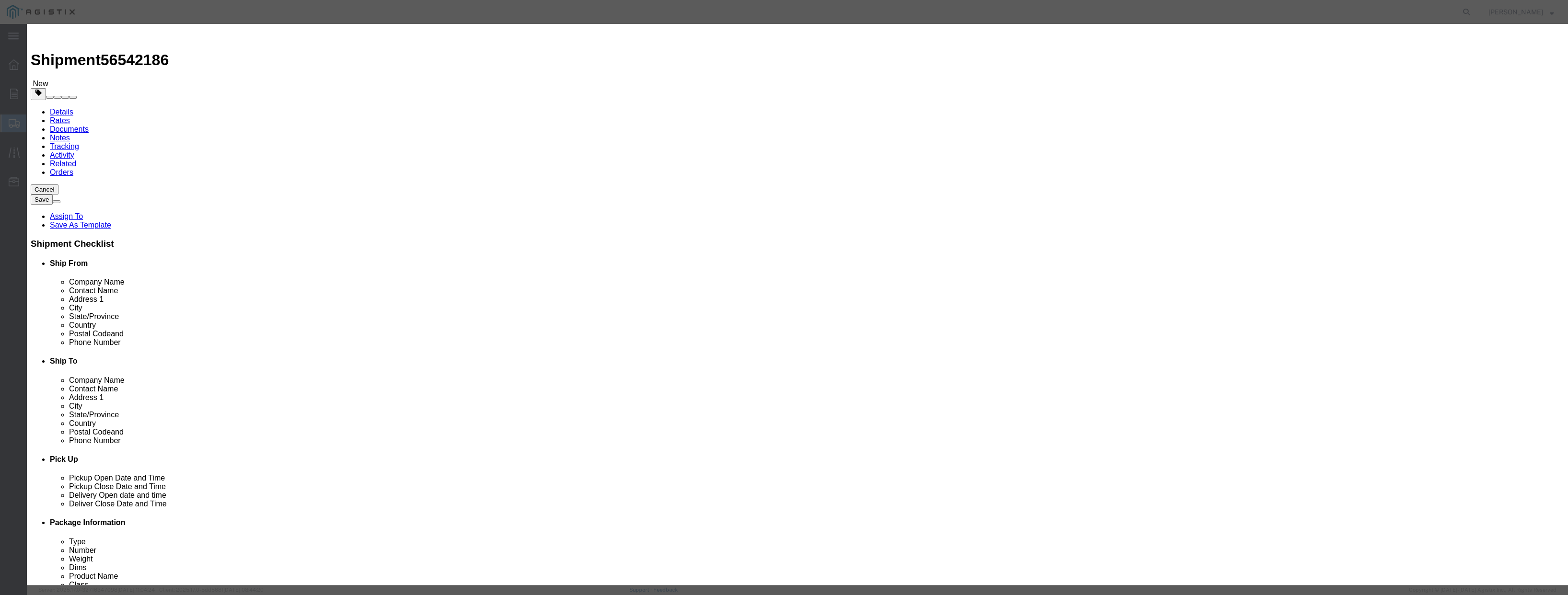
click select "Select 50 55 60 65 70 85 92.5 100 125 175 250 300 400"
select select "100"
click select "Select 50 55 60 65 70 85 92.5 100 125 175 250 300 400"
click input "text"
type input "FUSE SAVER"
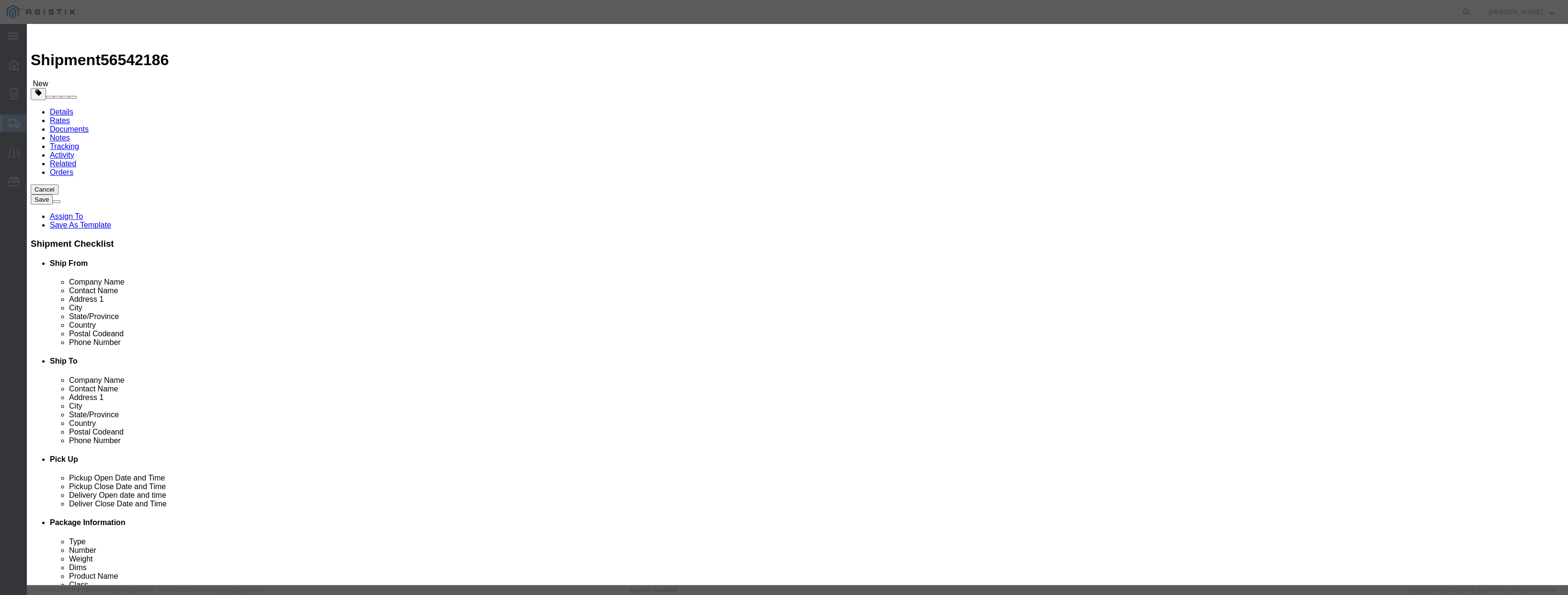
click button "Save & Close"
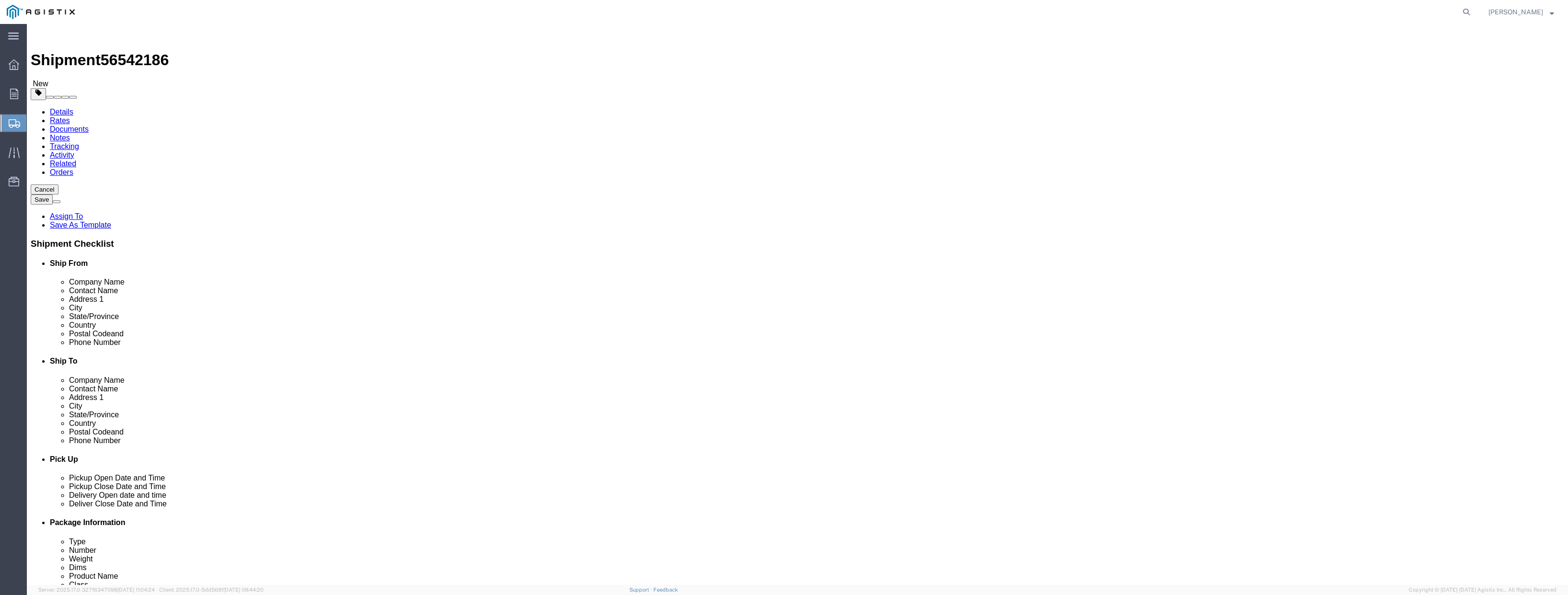
click link "Add Package"
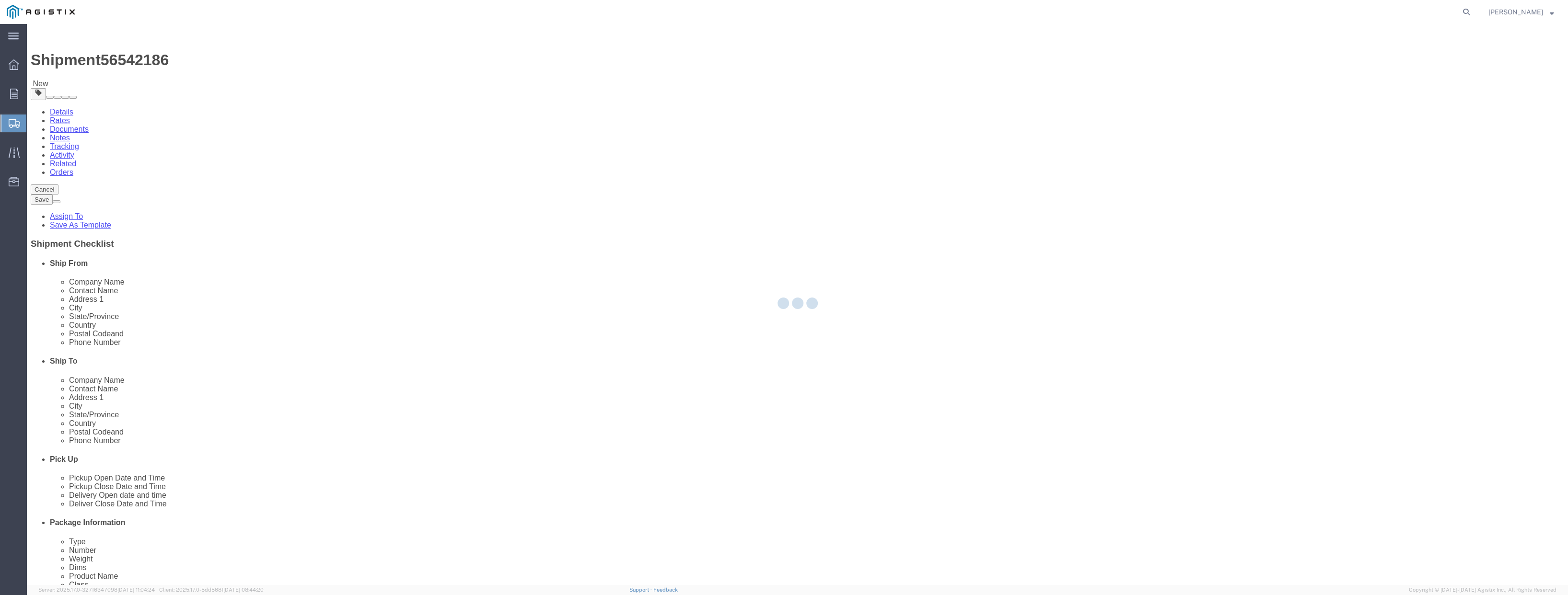
select select "PSNS"
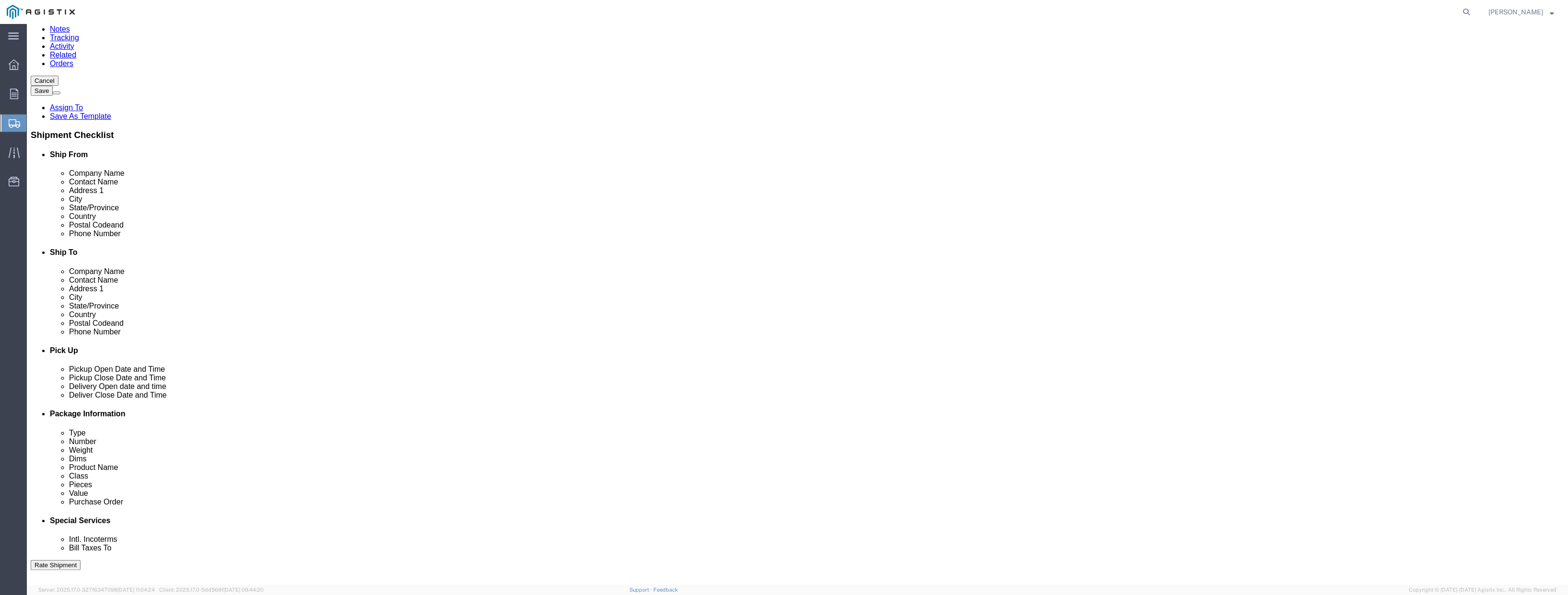
scroll to position [127, 0]
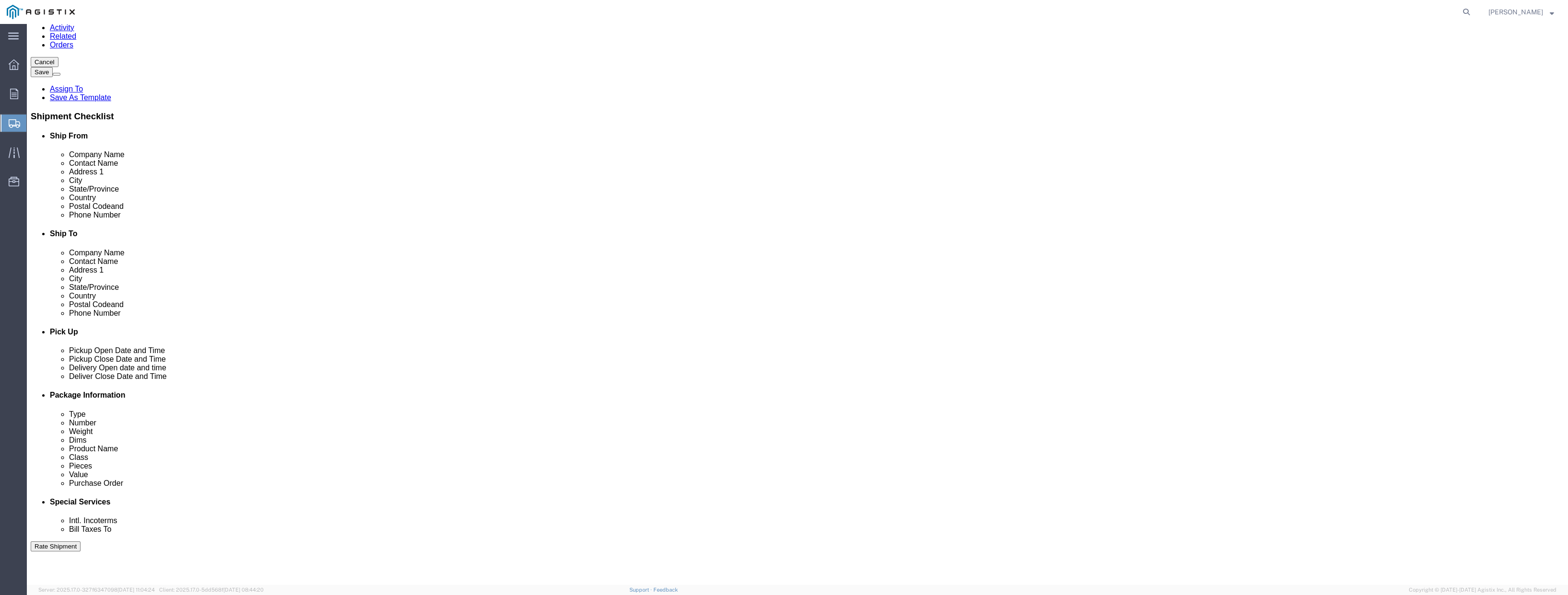
click select "Select Bulk Bundle(s) Cardboard Box(es) Carton(s) Crate(s) Drum(s) (Fiberboard)…"
select select "PSNS"
click select "Select Bulk Bundle(s) Cardboard Box(es) Carton(s) Crate(s) Drum(s) (Fiberboard)…"
drag, startPoint x: 255, startPoint y: 329, endPoint x: 225, endPoint y: 326, distance: 30.1
click div "Number 1"
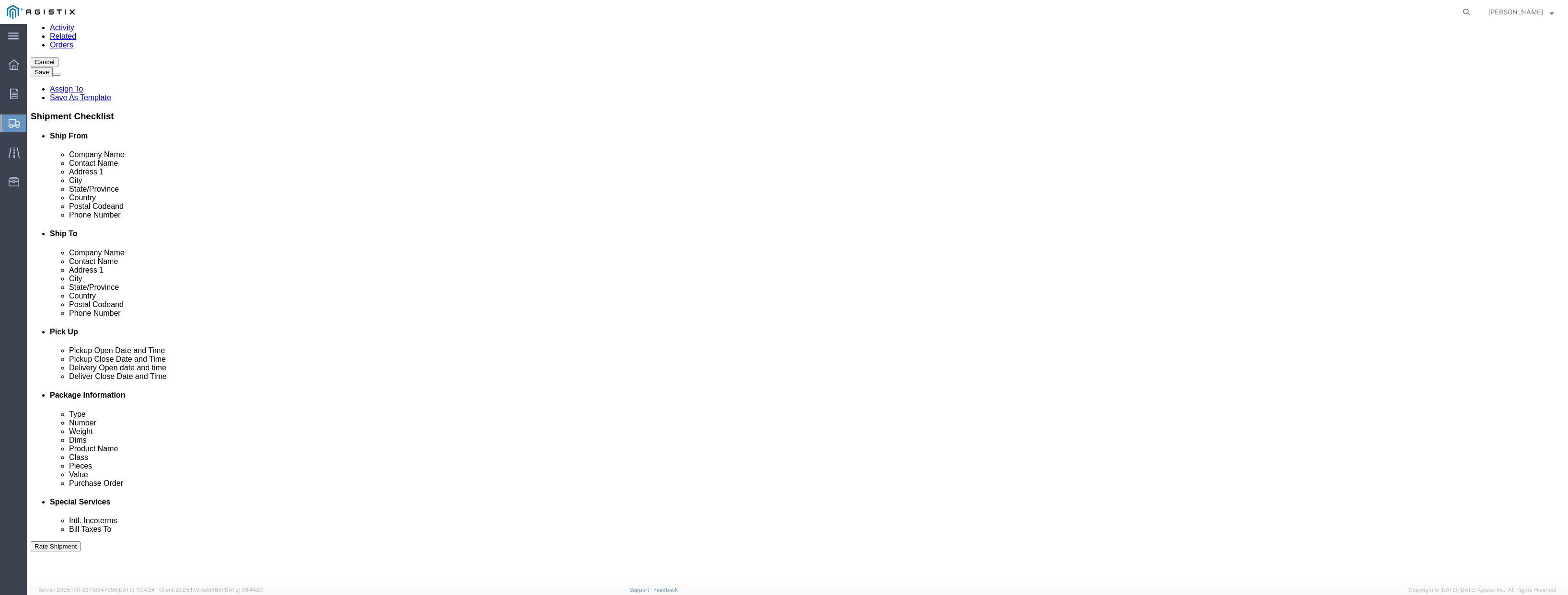
type input "12"
click input "text"
type input "48"
type input "40"
type input "54"
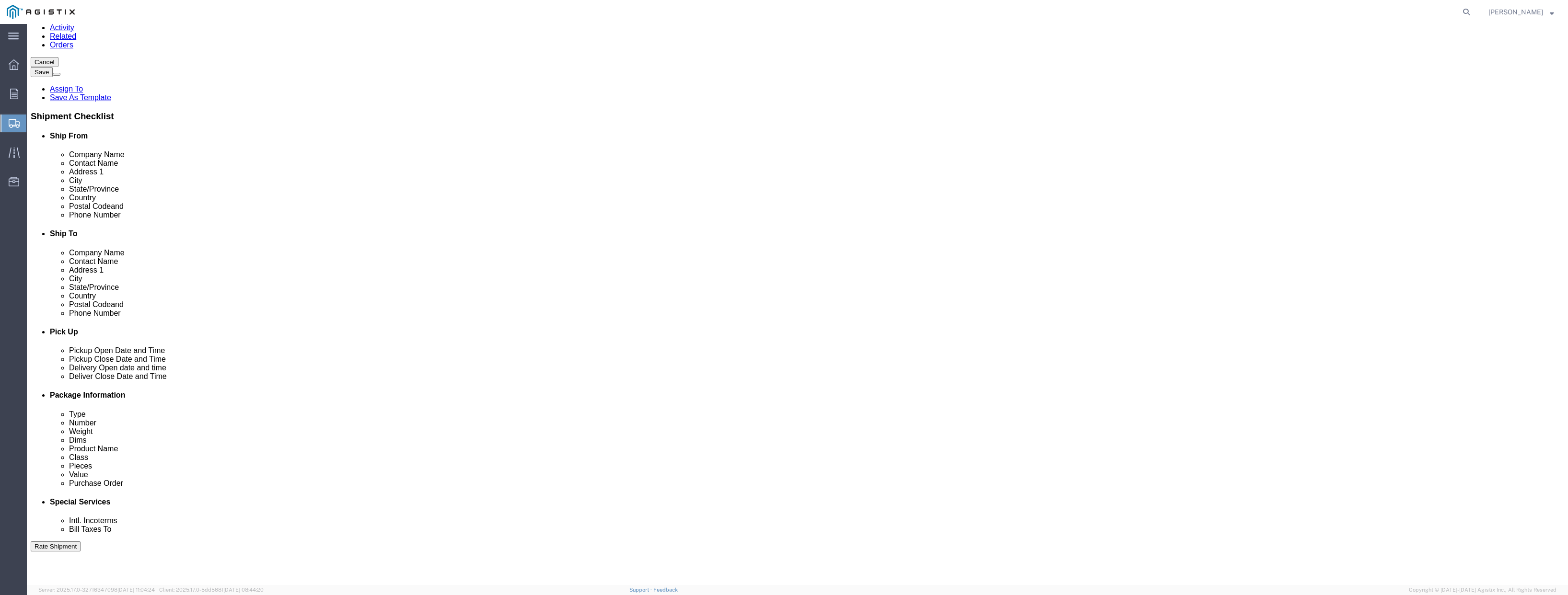
drag, startPoint x: 254, startPoint y: 364, endPoint x: 229, endPoint y: 366, distance: 25.1
click div "Weight 0.00 Select kgs lbs Ship. t°"
type input "2100"
click link "Add Content"
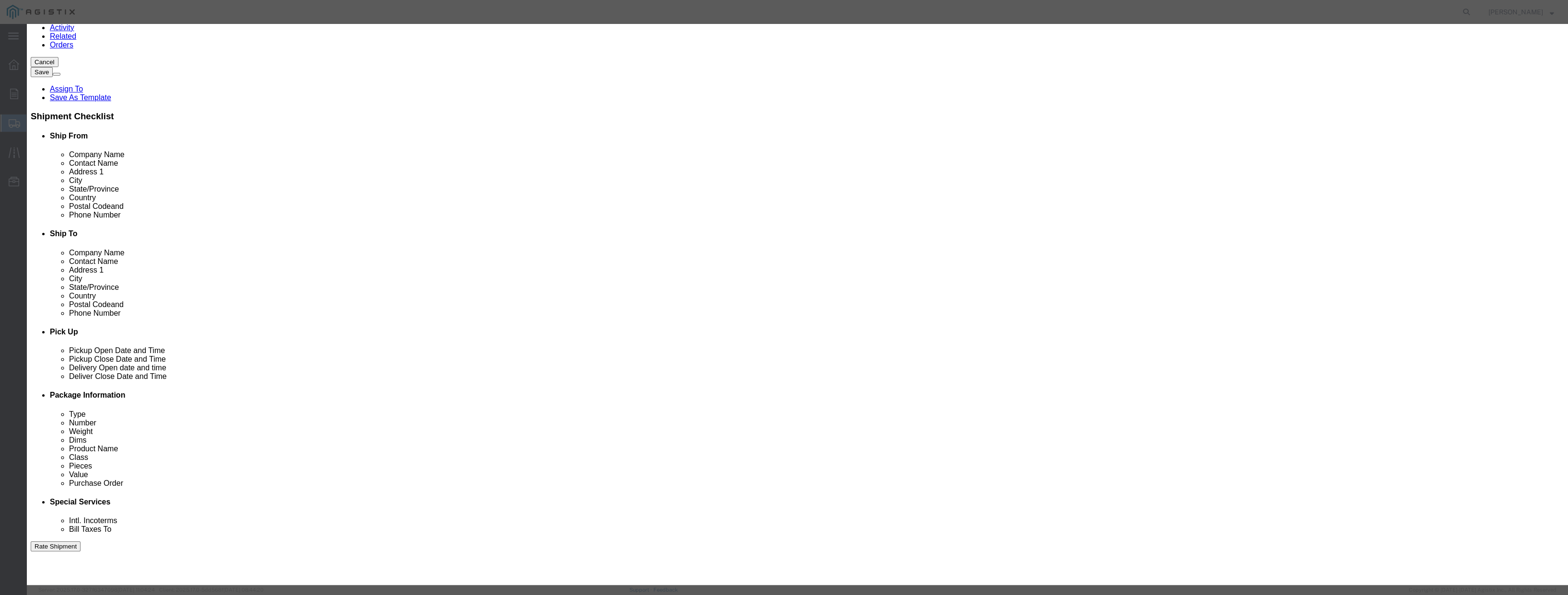
drag, startPoint x: 619, startPoint y: 91, endPoint x: 580, endPoint y: 86, distance: 39.3
click div "Pieces 0 Select Bag Barrels 100Board Feet Bottle Box Blister Pack Carats Can Ca…"
type input "12"
click input "text"
type input "265000"
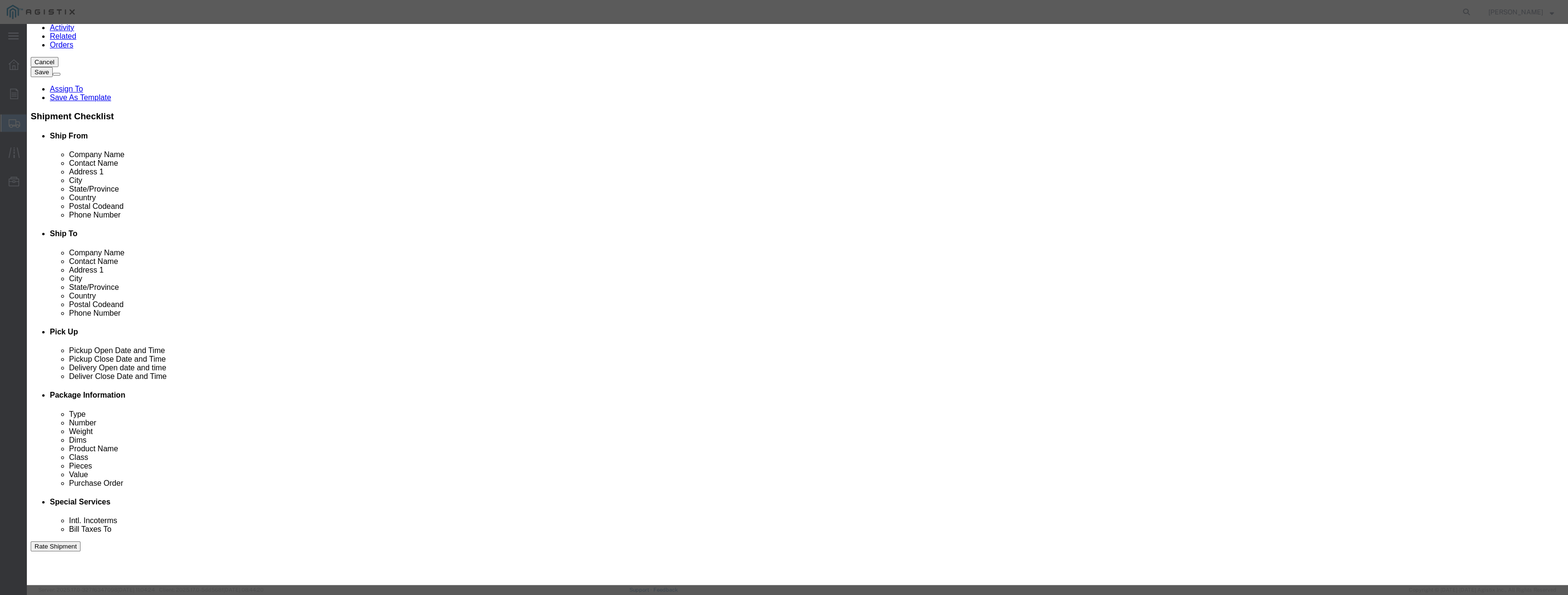
click select "Select 50 55 60 65 70 85 92.5 100 125 175 250 300 400"
select select "100"
click select "Select 50 55 60 65 70 85 92.5 100 125 175 250 300 400"
click input "text"
type input "FUSE SAVER"
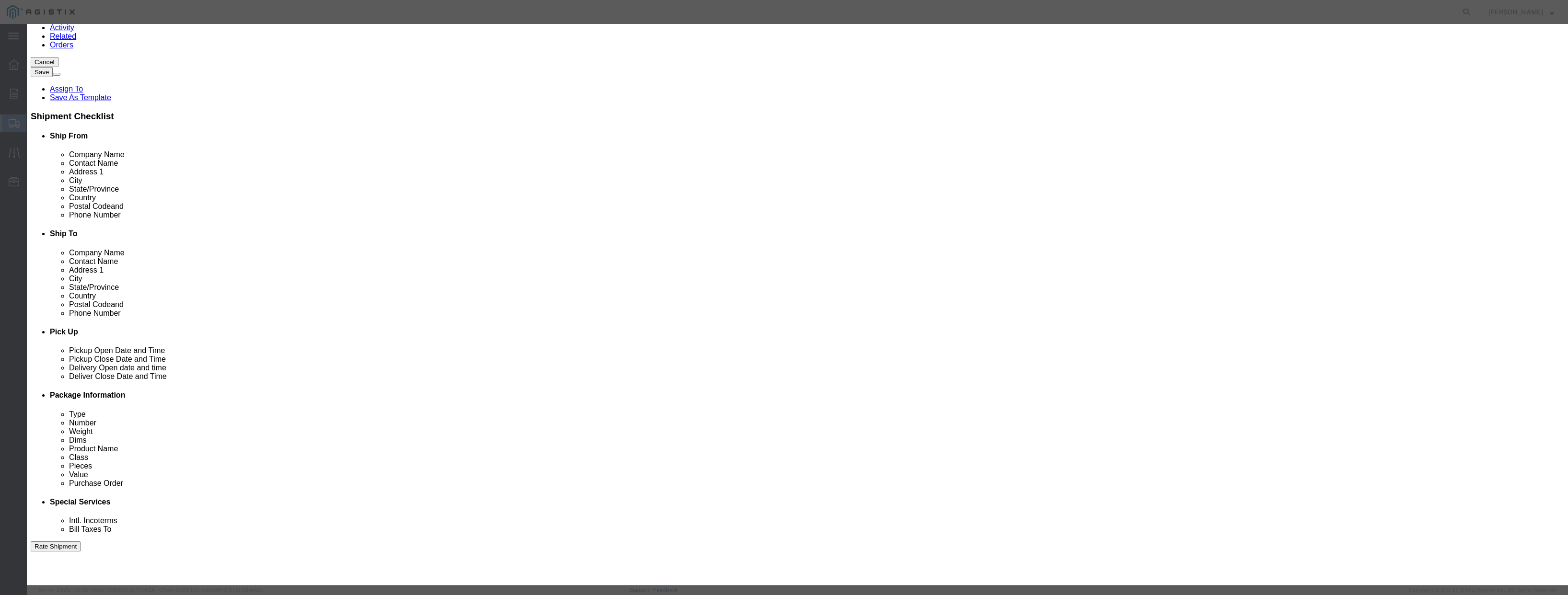
click button "Save & Close"
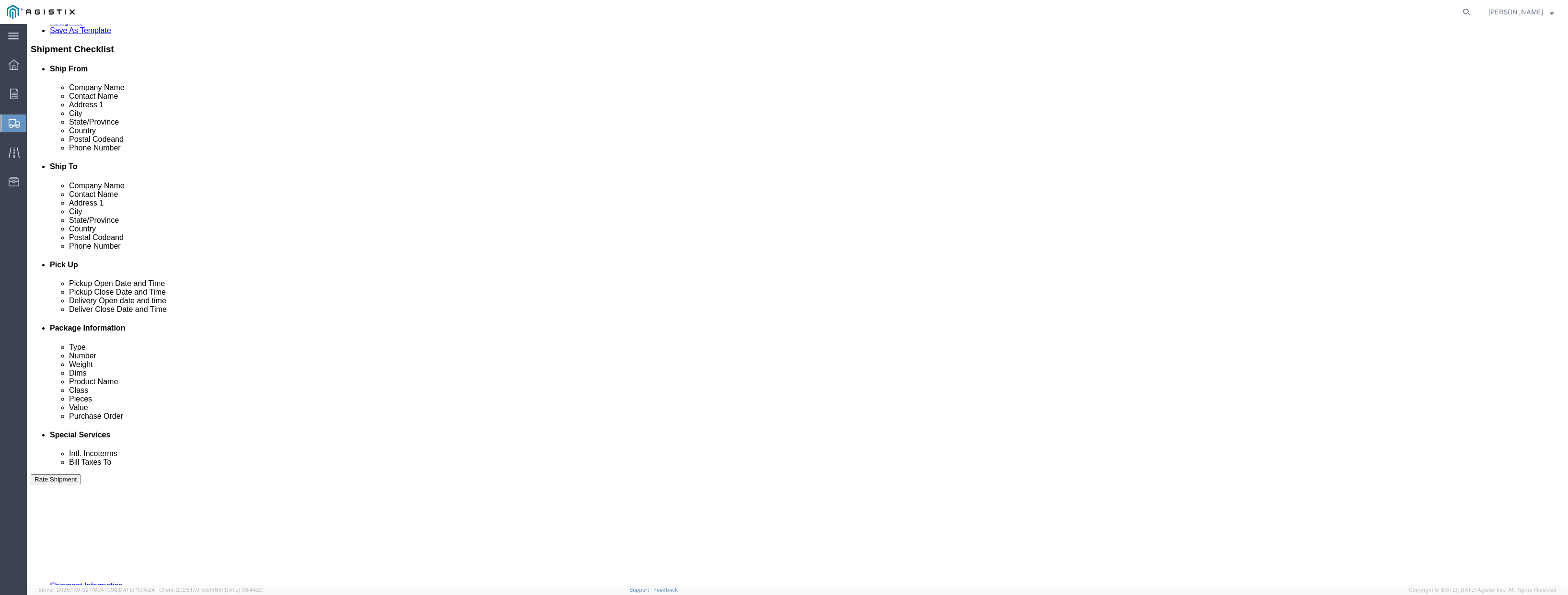
scroll to position [195, 0]
click button "Continue"
select select
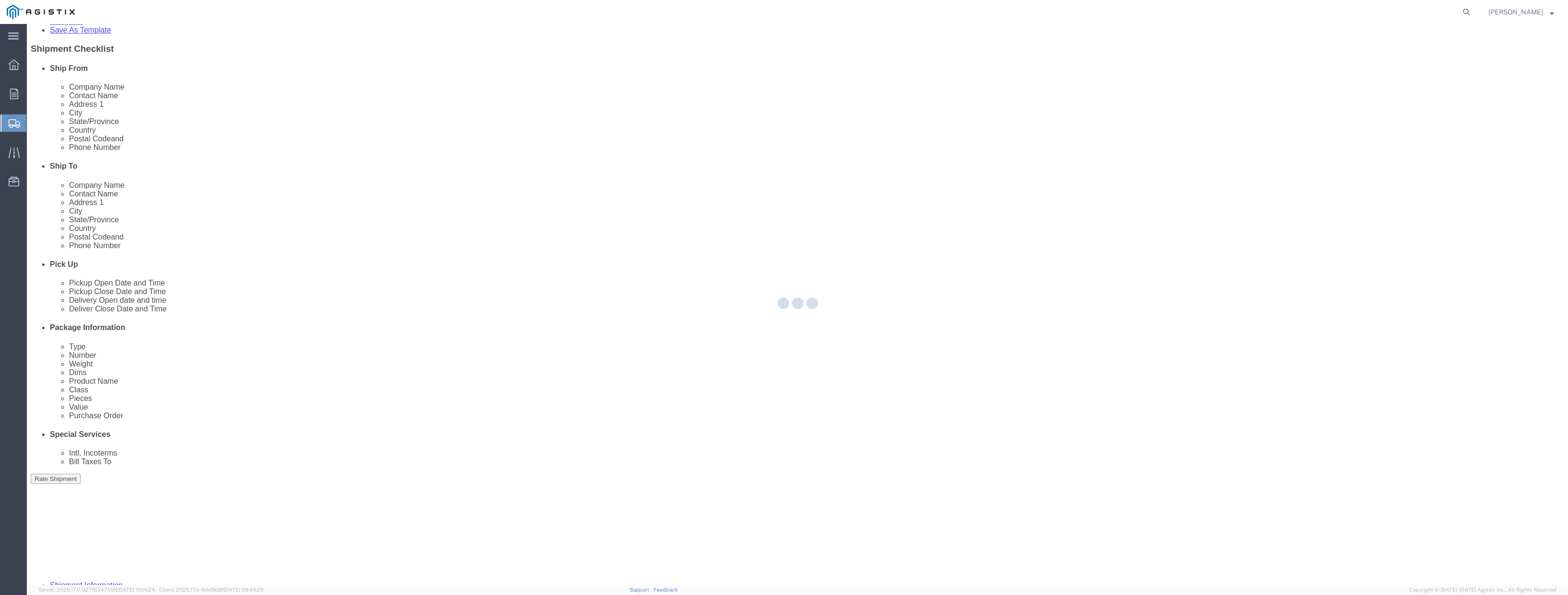
scroll to position [127, 0]
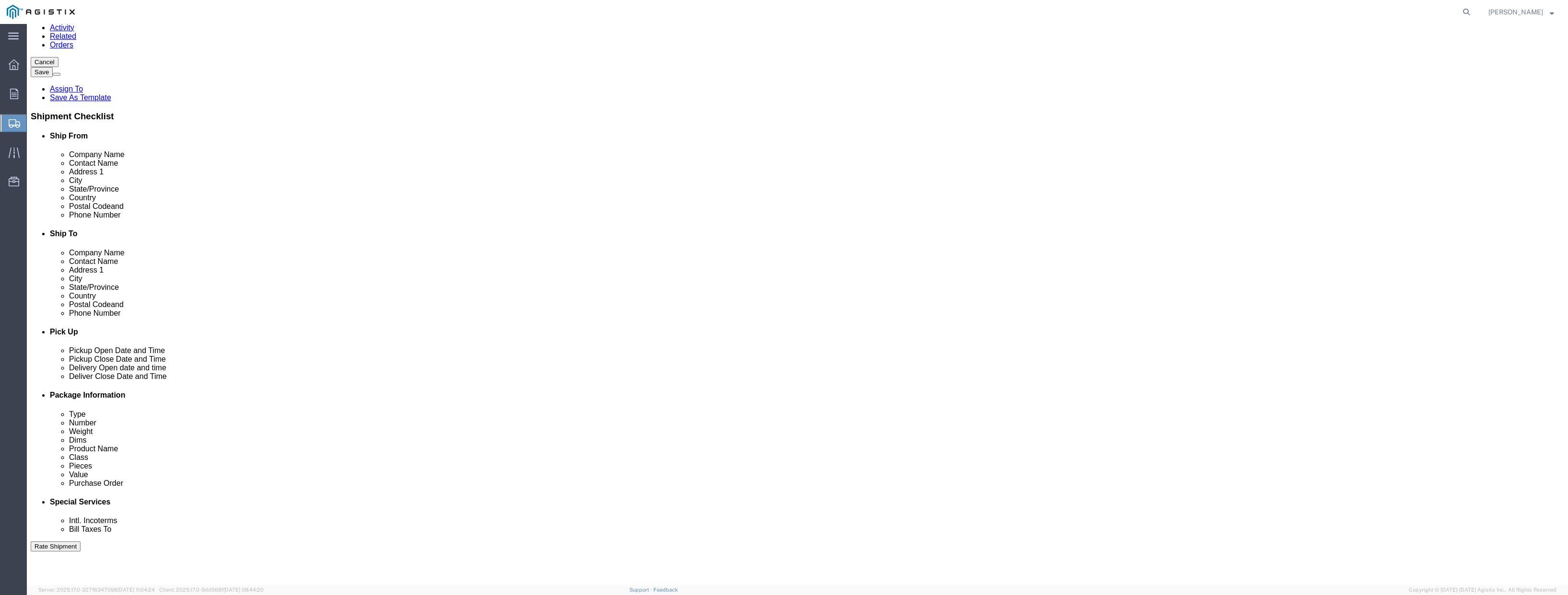
click button "Continue"
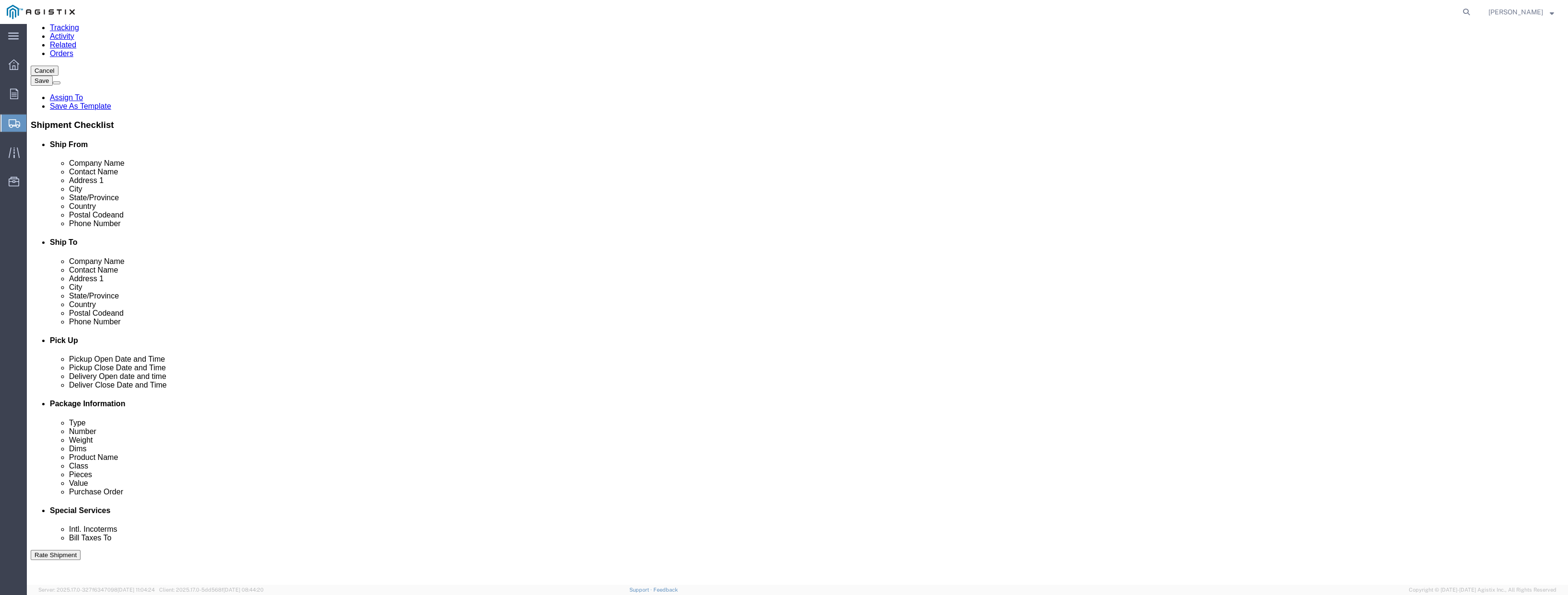
scroll to position [119, 0]
drag, startPoint x: 930, startPoint y: 259, endPoint x: 464, endPoint y: 357, distance: 476.2
click div "Pickups + Add Stop From : [PERSON_NAME] Engineering [STREET_ADDRESS] Edit Move …"
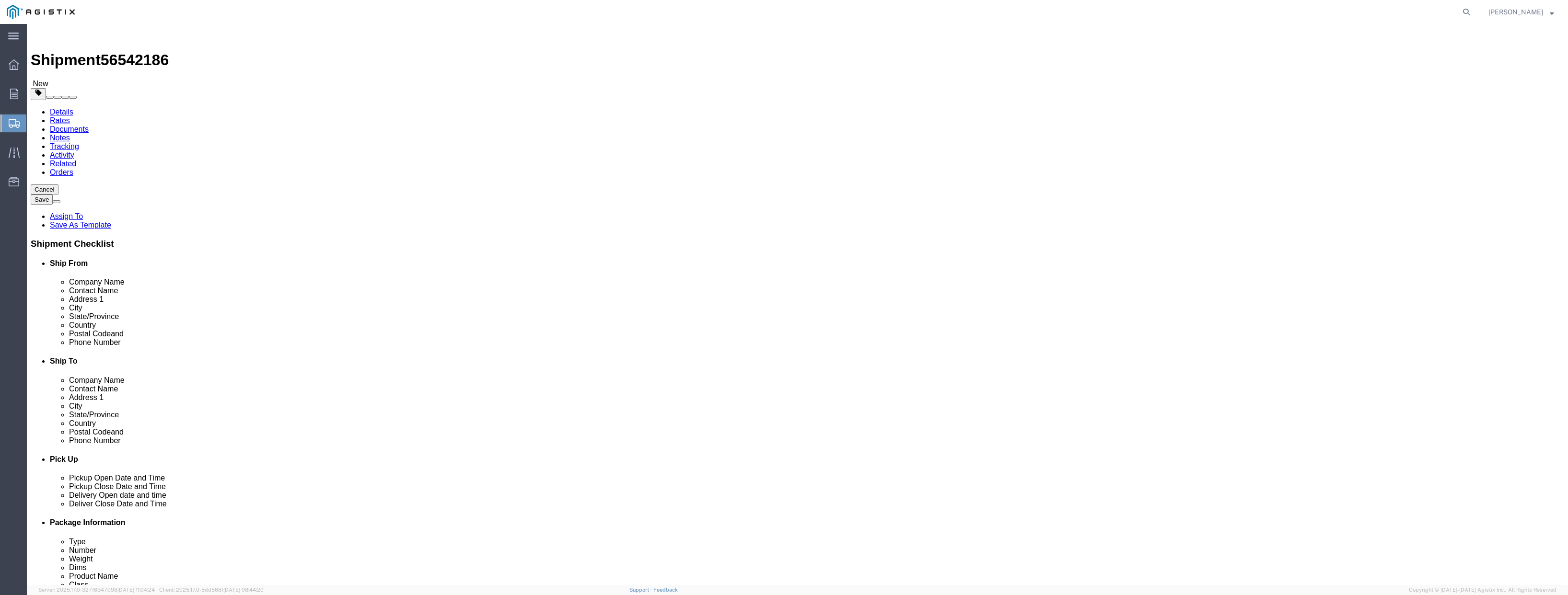
click div "12 x Pallet(s) Standard (Not Stackable)"
drag, startPoint x: 932, startPoint y: 382, endPoint x: 472, endPoint y: 403, distance: 460.5
click div "Pickups + Add Stop From : [PERSON_NAME] Engineering [STREET_ADDRESS] Edit Move …"
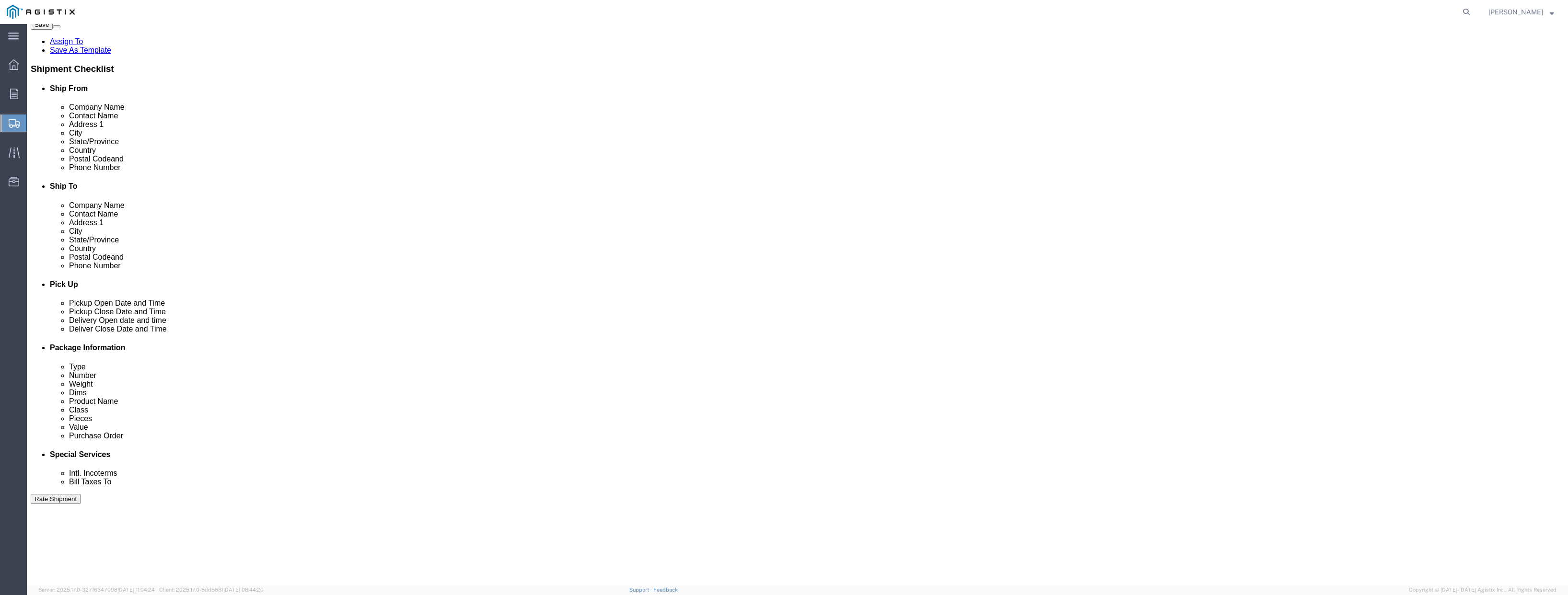
scroll to position [183, 0]
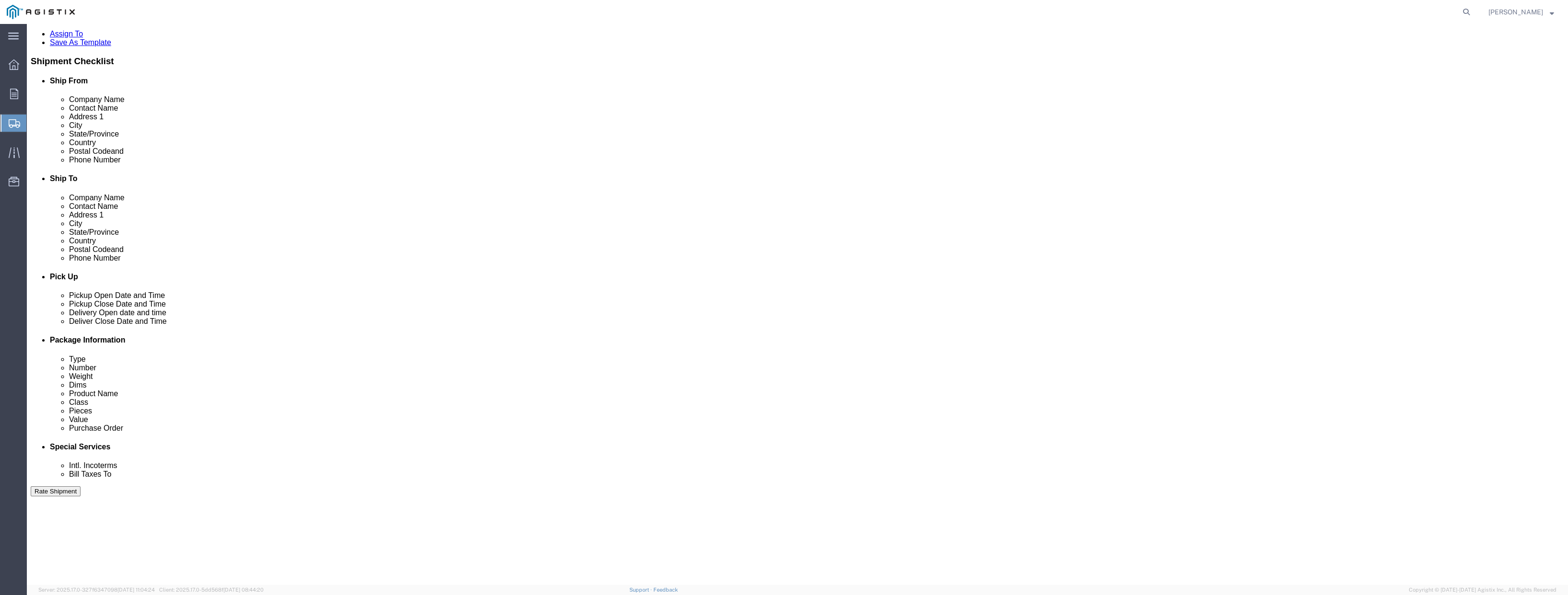
click button "Rate Shipment"
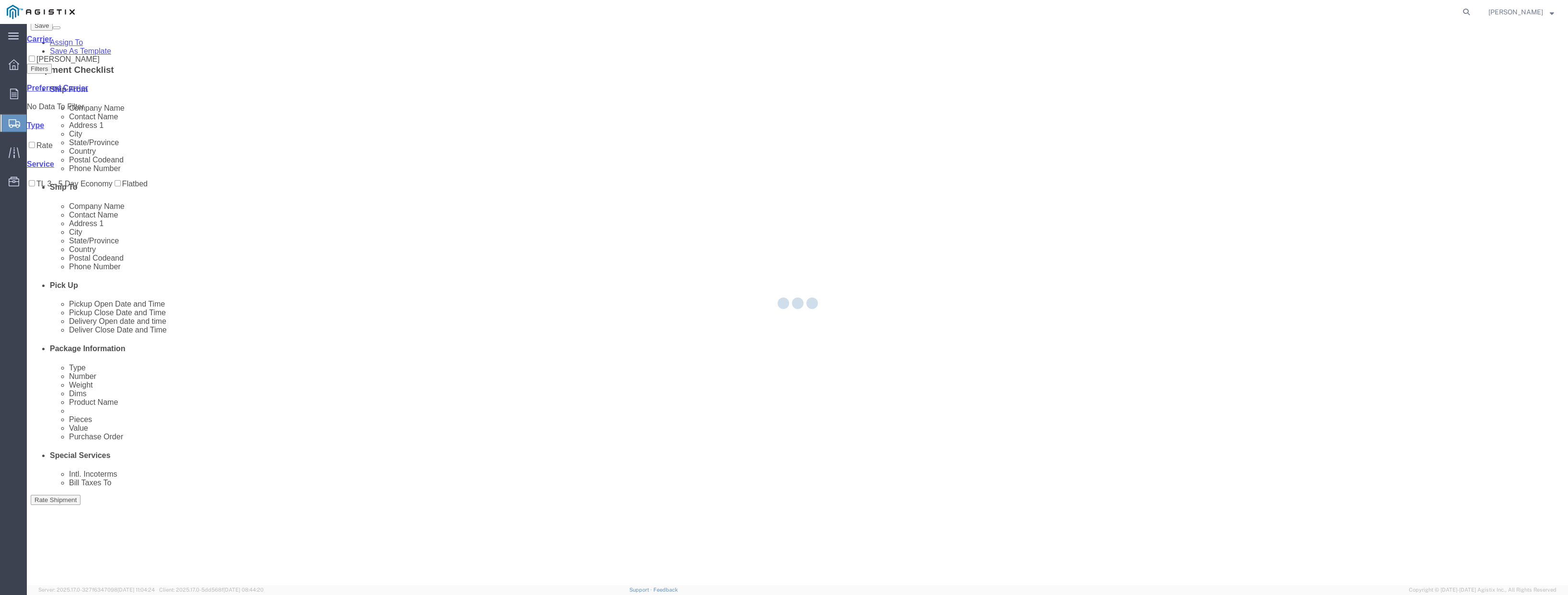
scroll to position [0, 0]
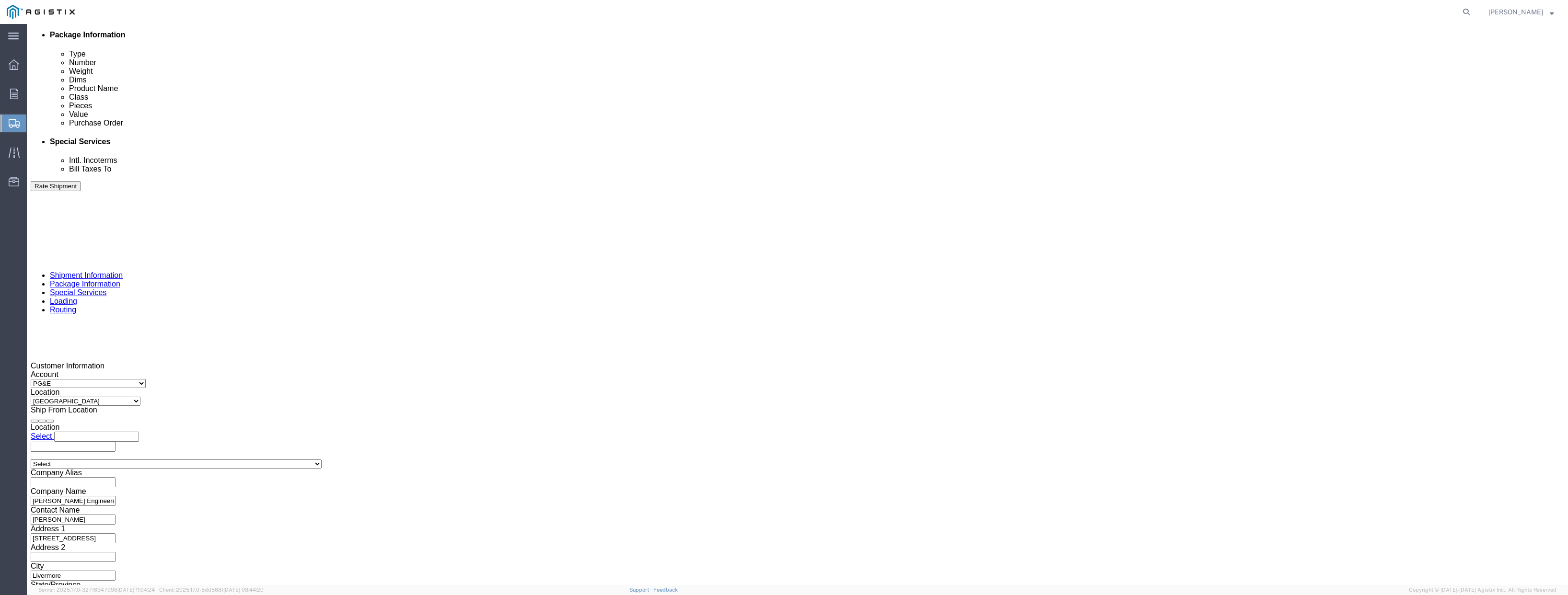
scroll to position [557, 0]
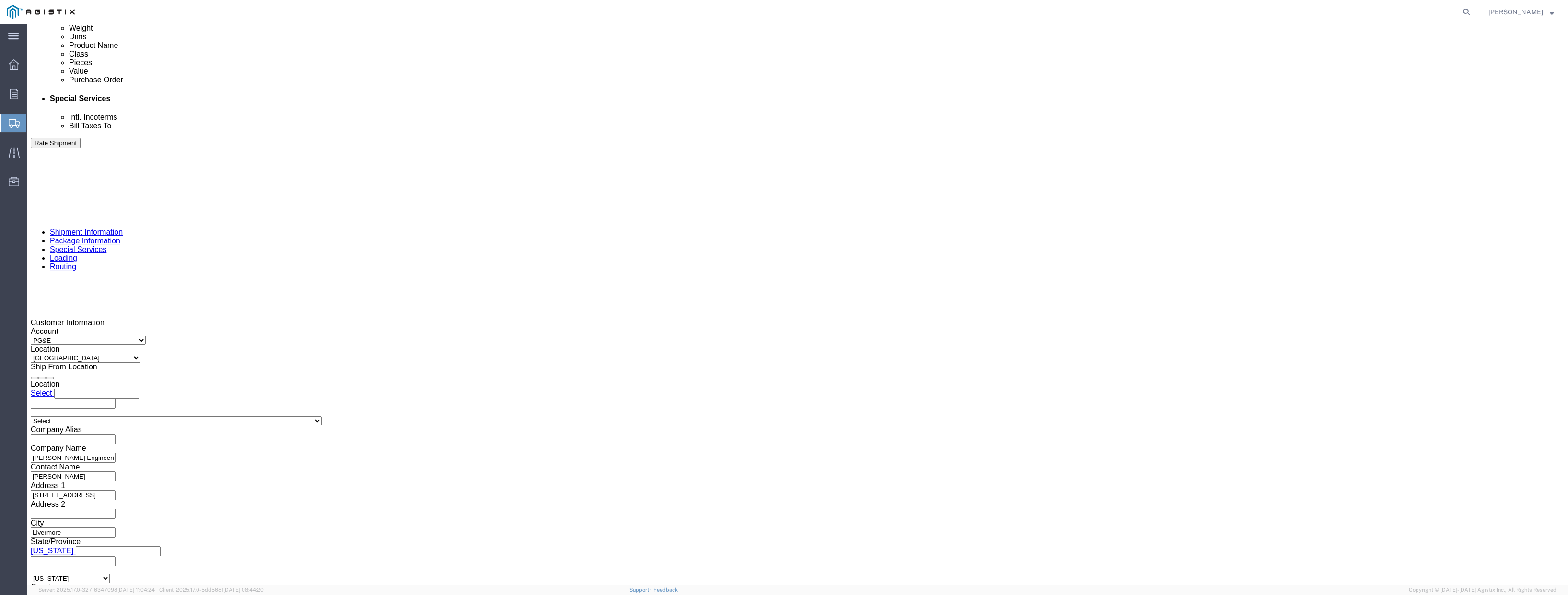
click button "Rate Shipment"
select select
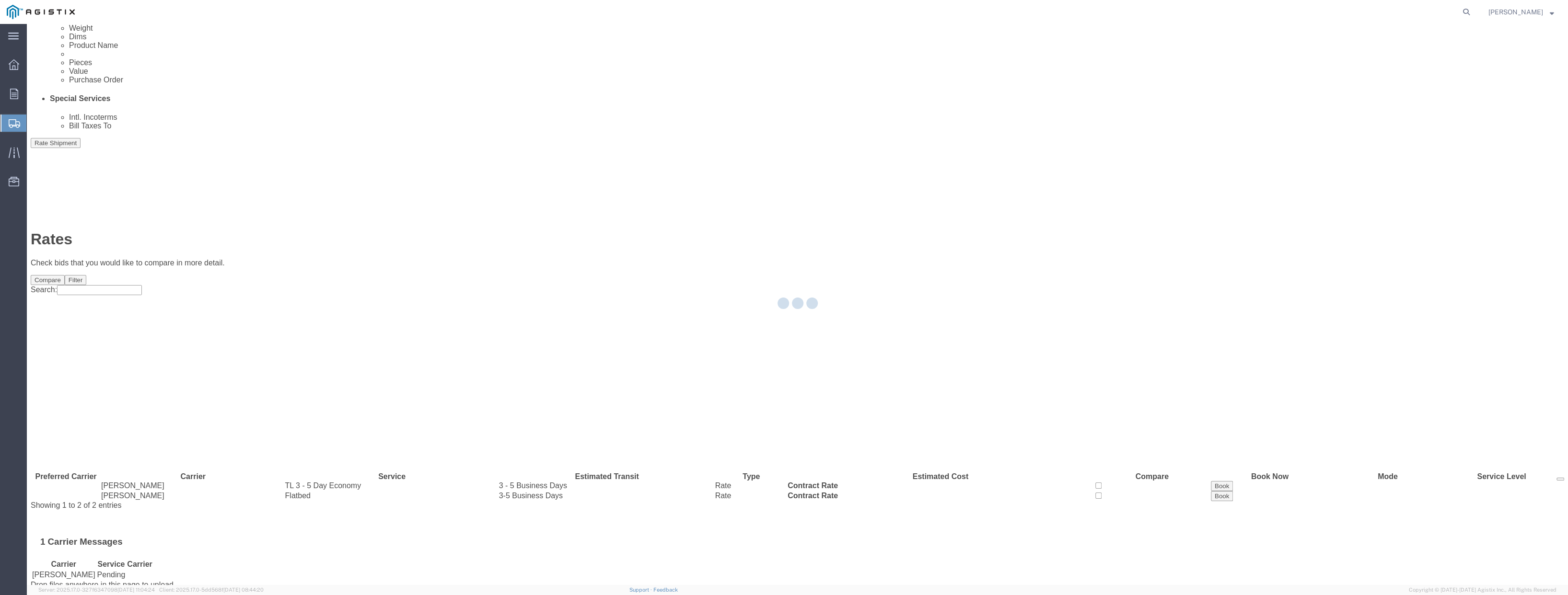
scroll to position [0, 0]
